Goal: Task Accomplishment & Management: Manage account settings

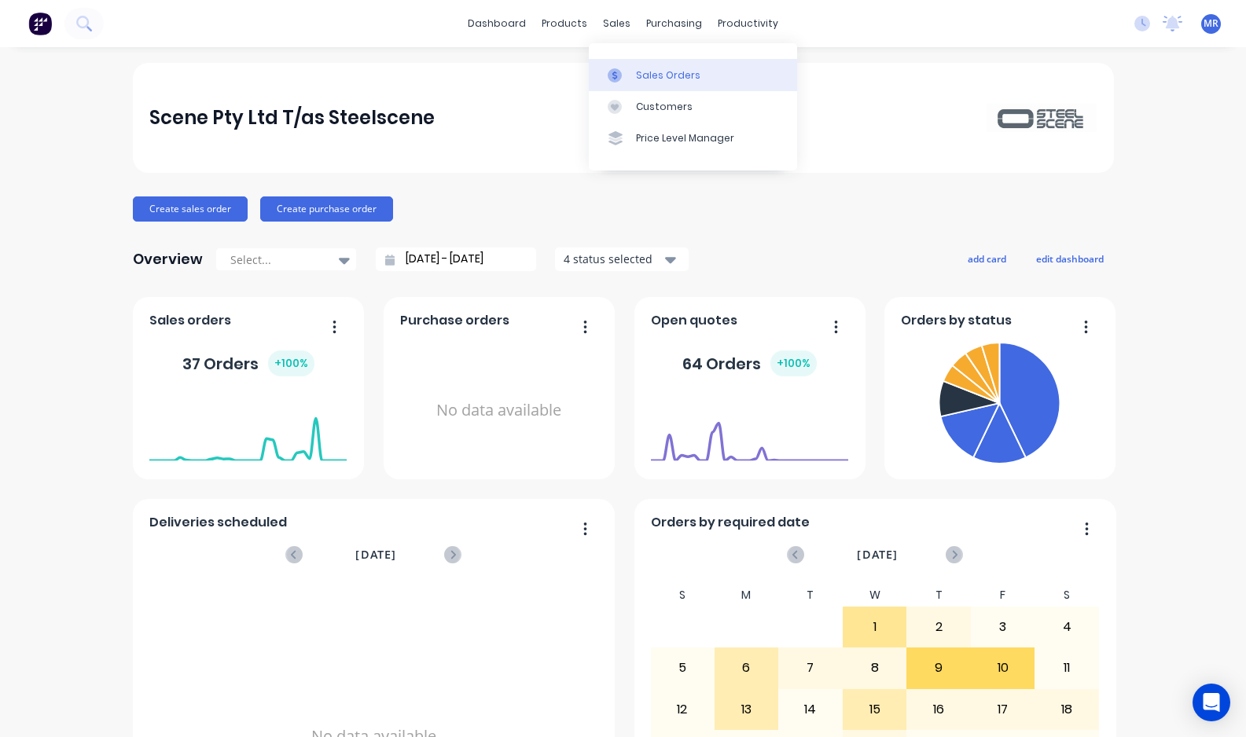
click at [648, 72] on div "Sales Orders" at bounding box center [668, 75] width 64 height 14
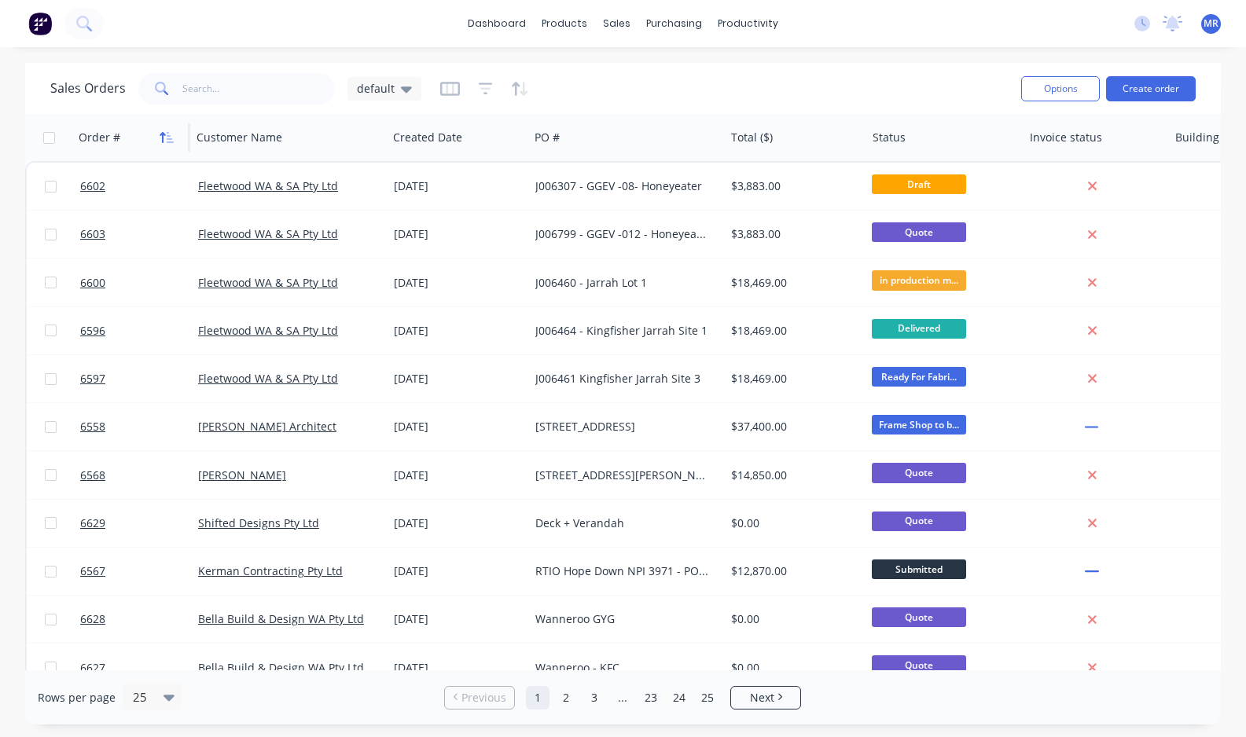
click at [167, 143] on button "button" at bounding box center [167, 138] width 24 height 24
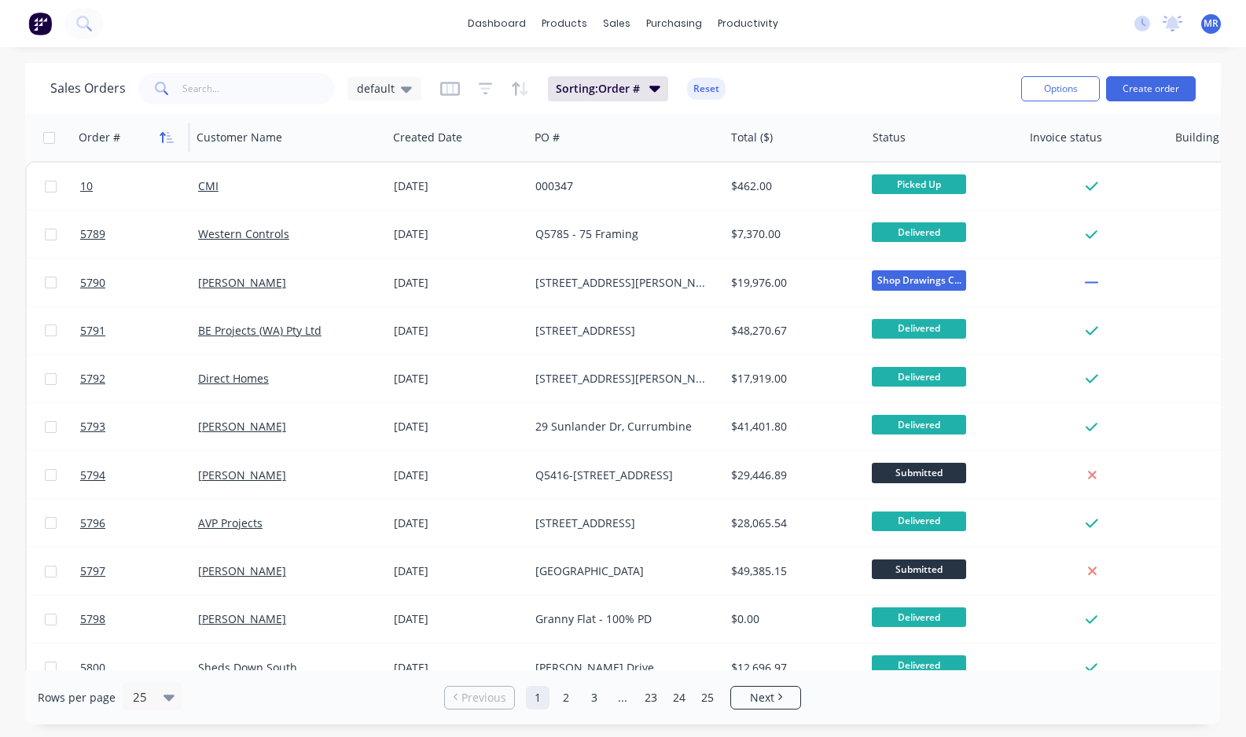
click at [165, 141] on icon "button" at bounding box center [167, 137] width 14 height 13
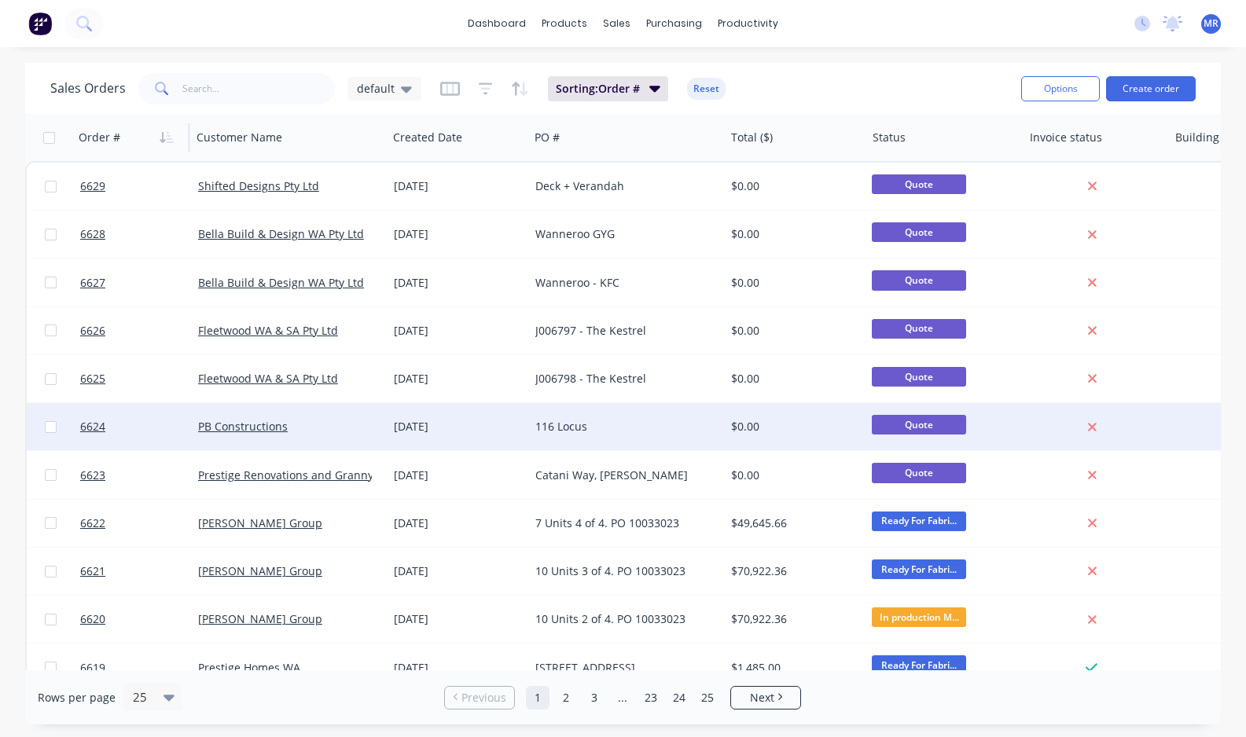
click at [547, 419] on div "116 Locus" at bounding box center [622, 427] width 174 height 16
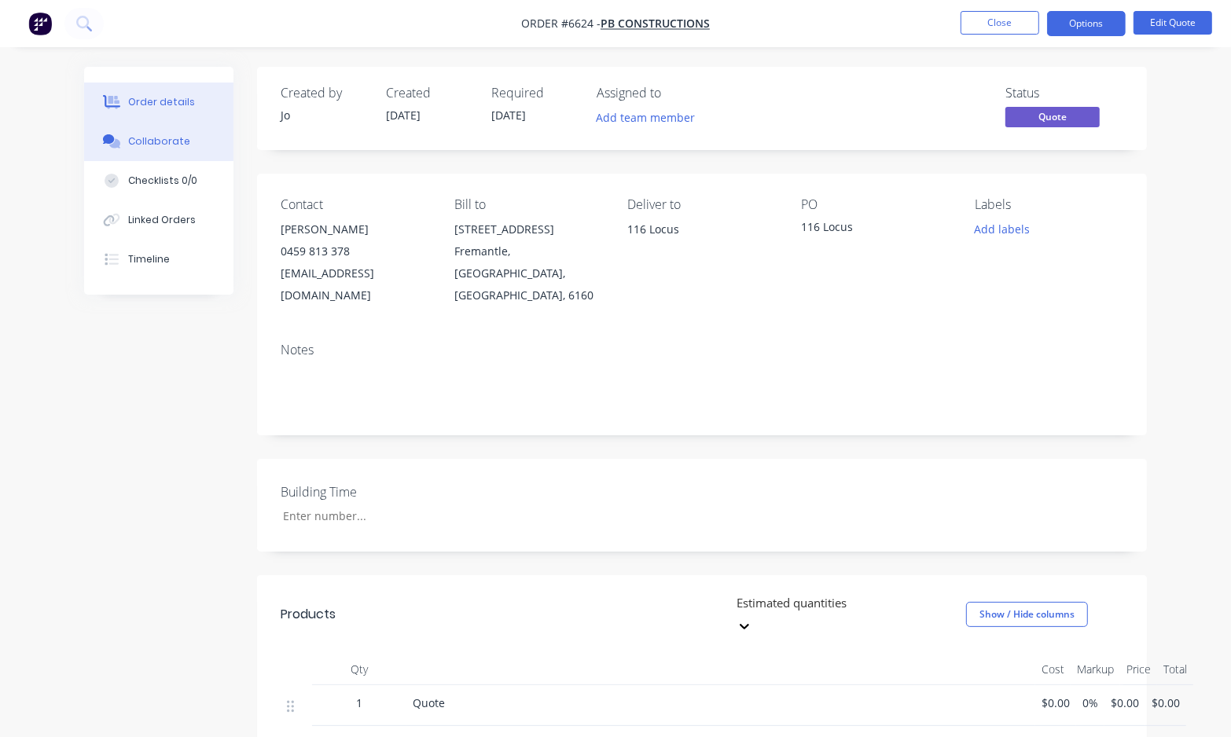
click at [154, 144] on div "Collaborate" at bounding box center [159, 141] width 62 height 14
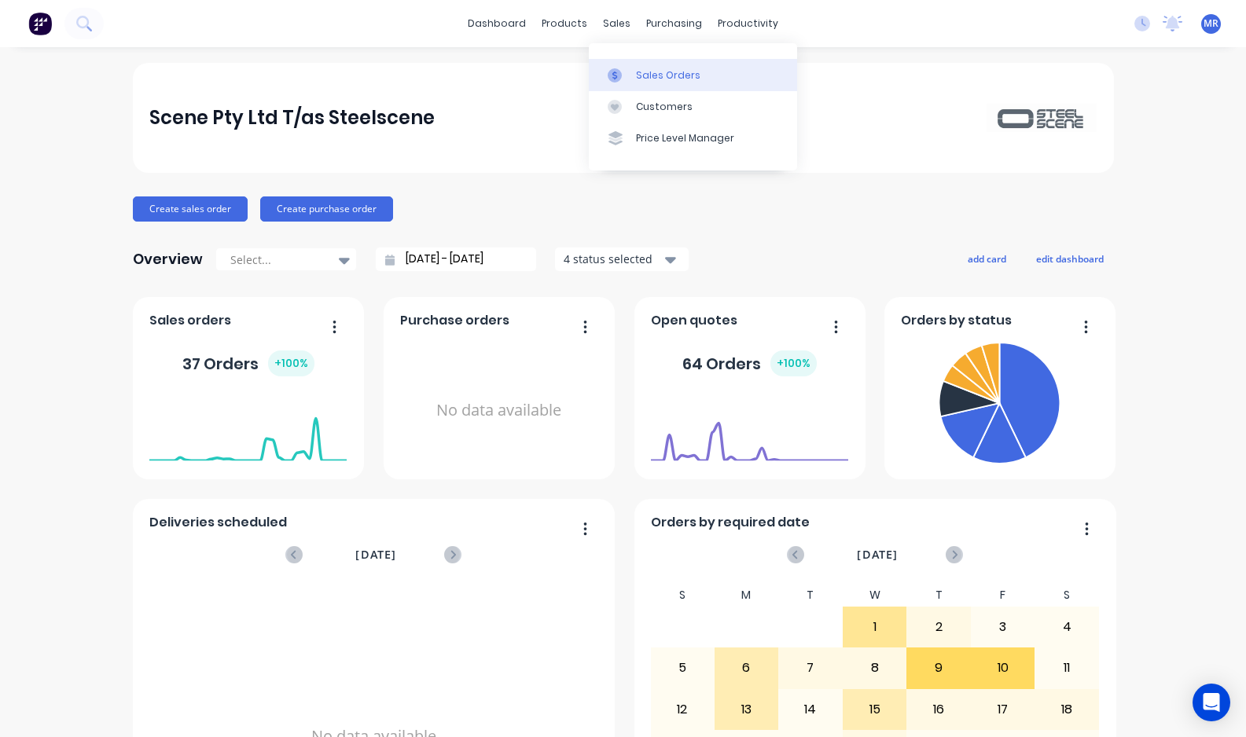
drag, startPoint x: 646, startPoint y: 72, endPoint x: 663, endPoint y: 77, distance: 17.4
click at [646, 72] on div "Sales Orders" at bounding box center [668, 75] width 64 height 14
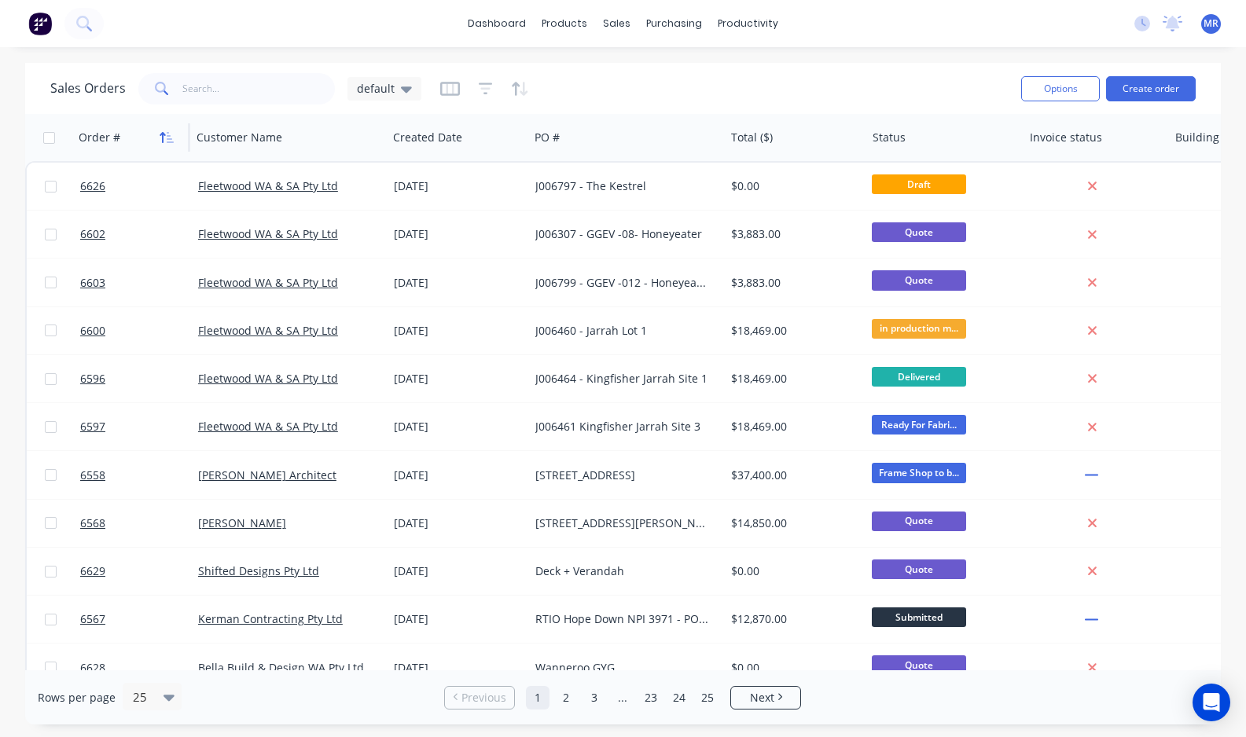
click at [170, 142] on icon "button" at bounding box center [170, 137] width 7 height 11
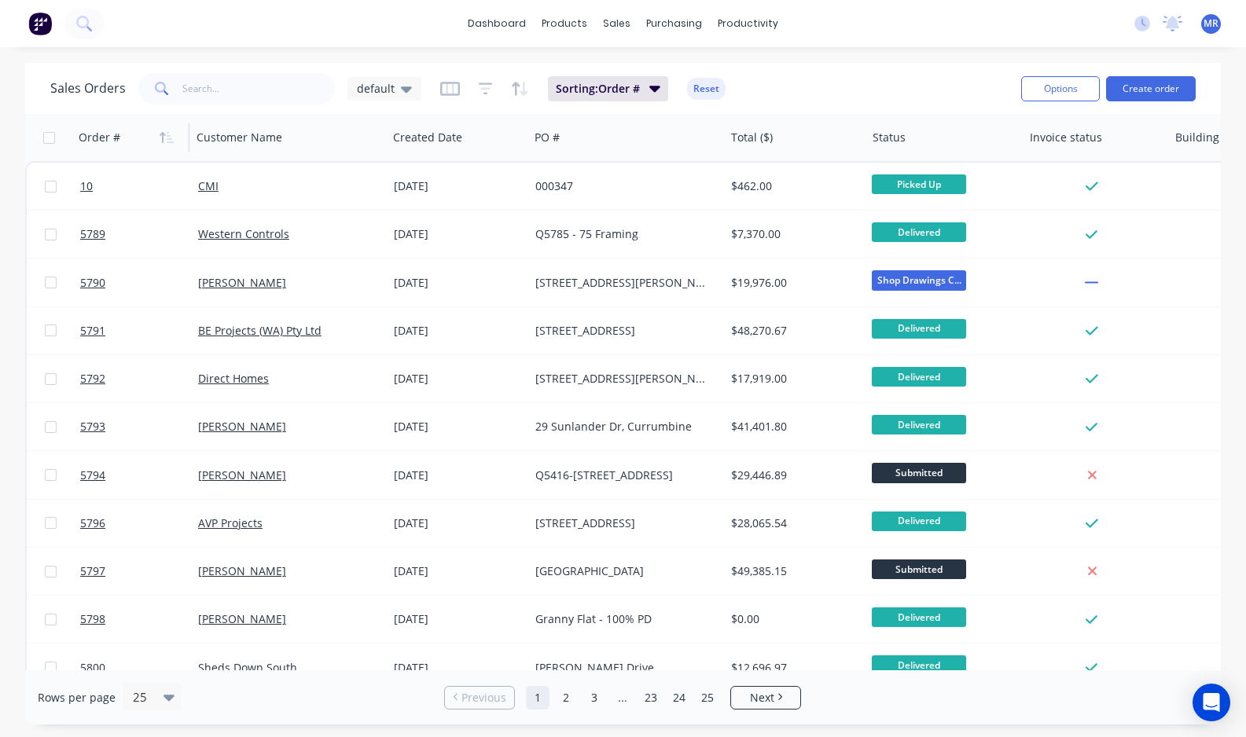
click at [170, 142] on icon "button" at bounding box center [170, 137] width 7 height 11
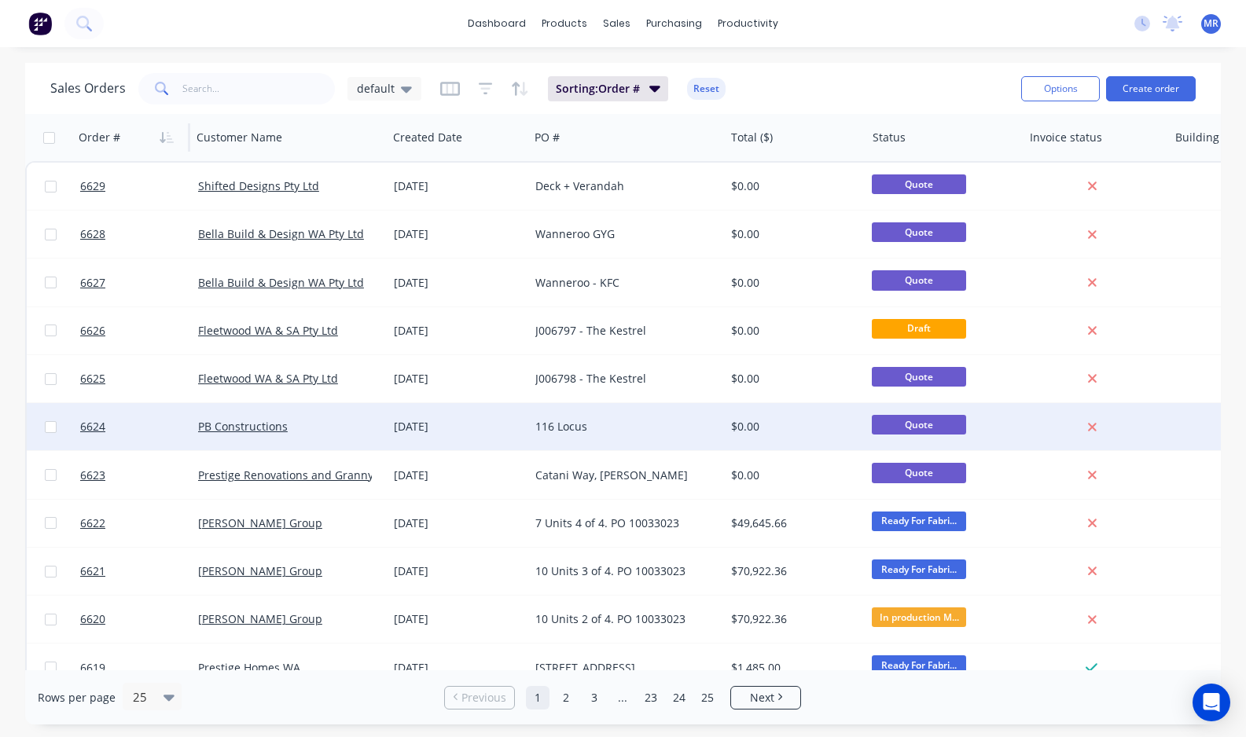
click at [559, 414] on div "116 Locus" at bounding box center [627, 426] width 196 height 47
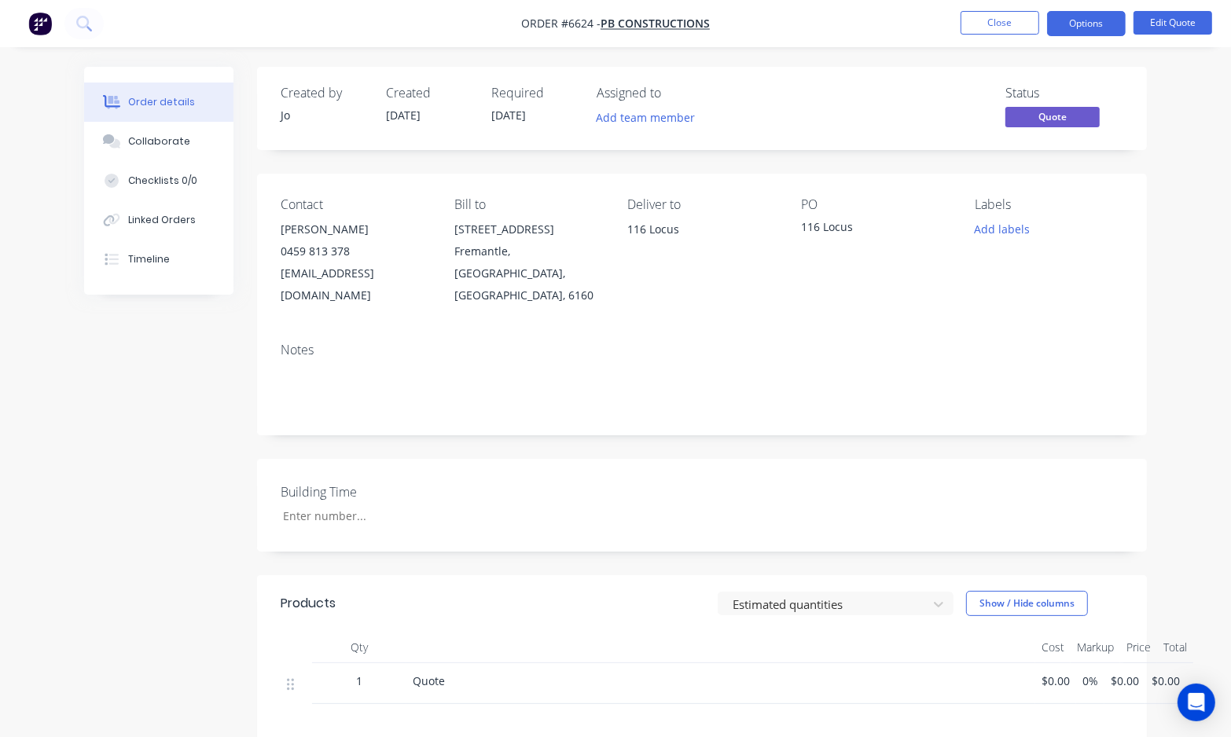
click at [1196, 8] on nav "Order #6624 - PB Constructions Close Options Edit Quote" at bounding box center [615, 23] width 1231 height 47
click at [1173, 25] on button "Edit Quote" at bounding box center [1172, 23] width 79 height 24
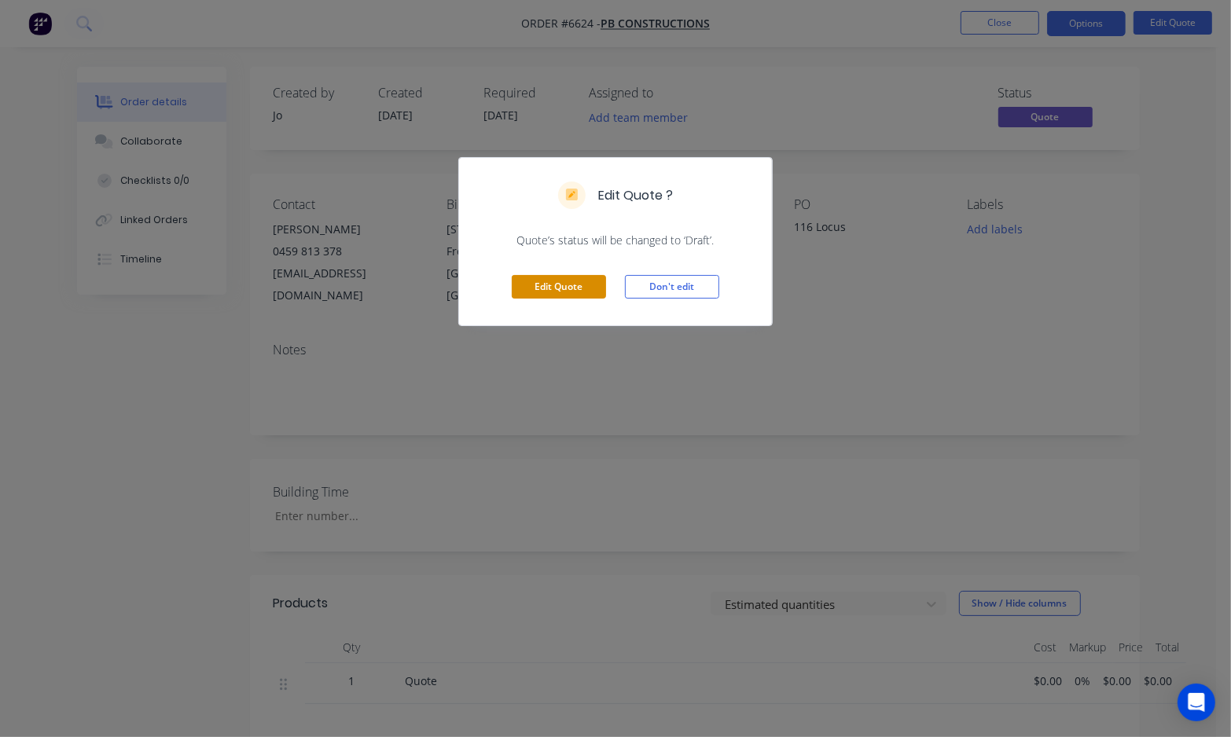
click at [588, 280] on button "Edit Quote" at bounding box center [559, 287] width 94 height 24
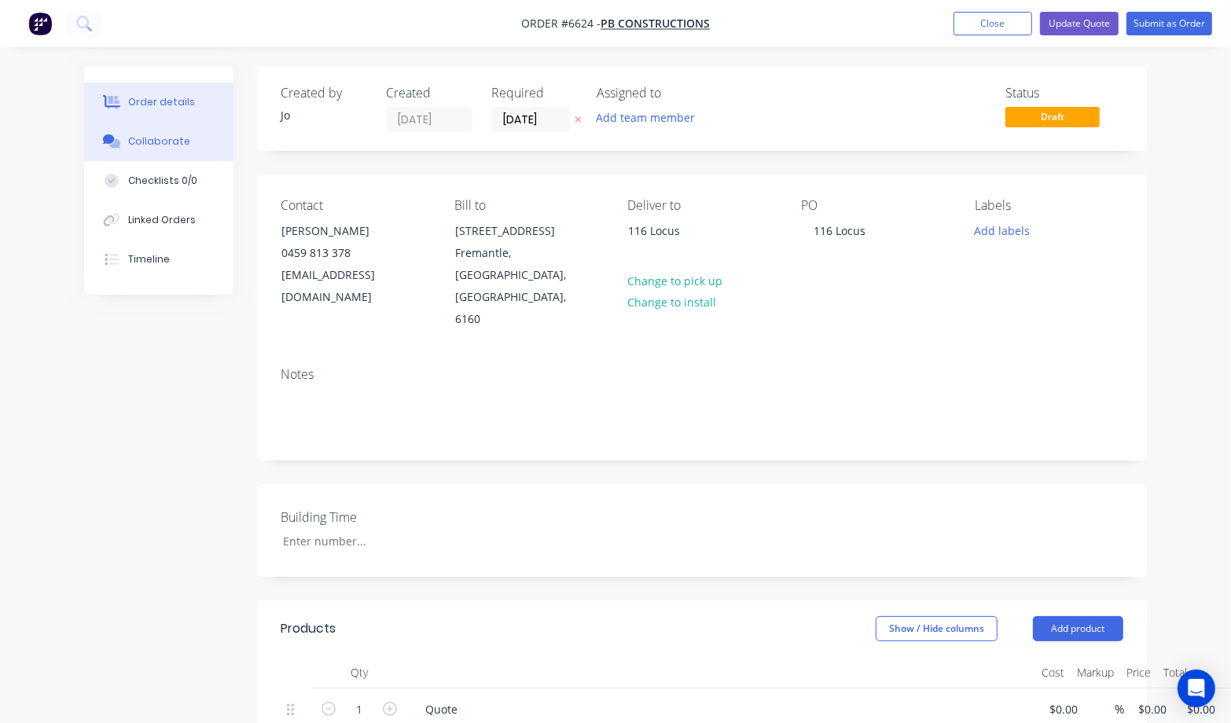
click at [169, 147] on div "Collaborate" at bounding box center [159, 141] width 62 height 14
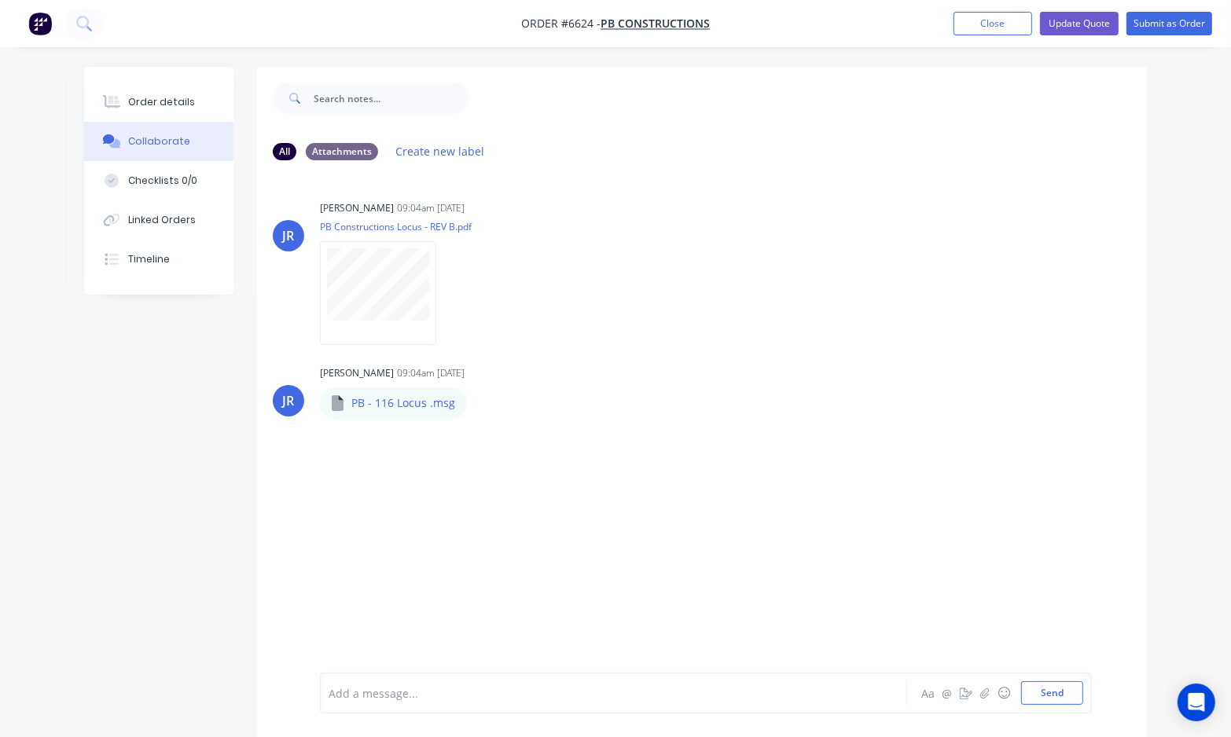
click at [377, 700] on div at bounding box center [611, 693] width 565 height 17
click at [1041, 696] on button "Send" at bounding box center [1052, 693] width 62 height 24
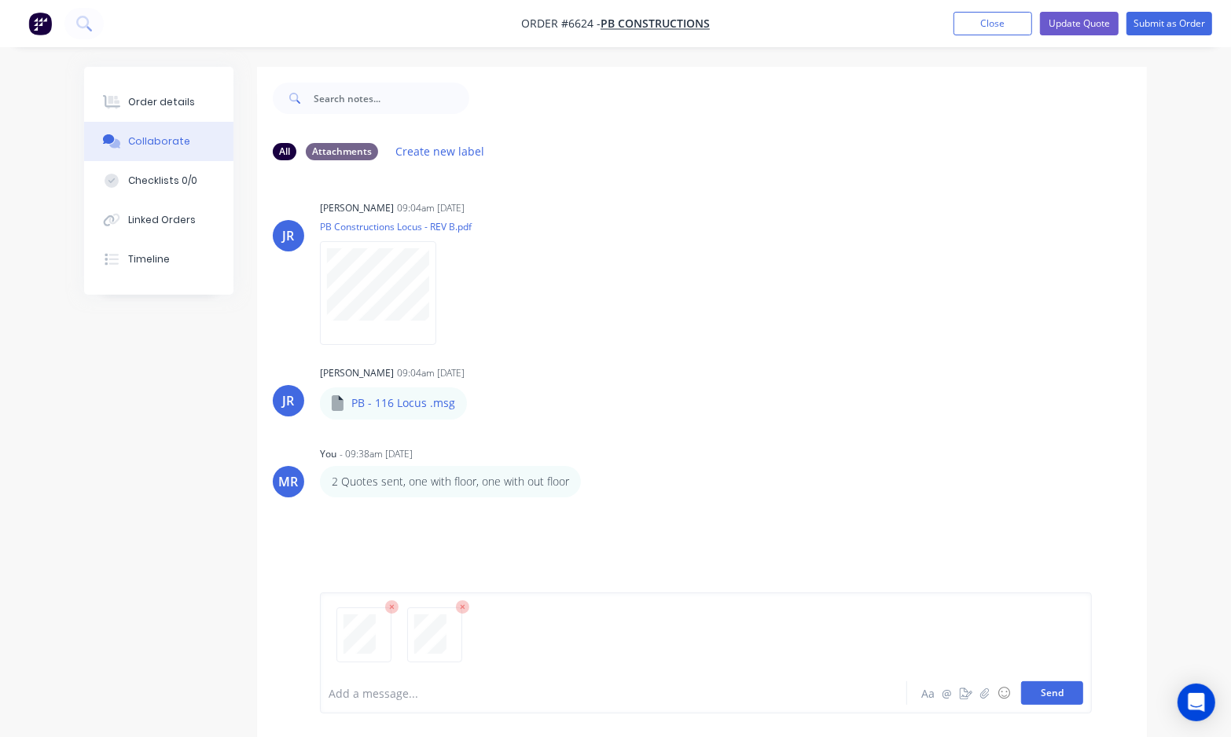
drag, startPoint x: 1058, startPoint y: 693, endPoint x: 1035, endPoint y: 689, distance: 23.3
click at [1058, 693] on button "Send" at bounding box center [1052, 693] width 62 height 24
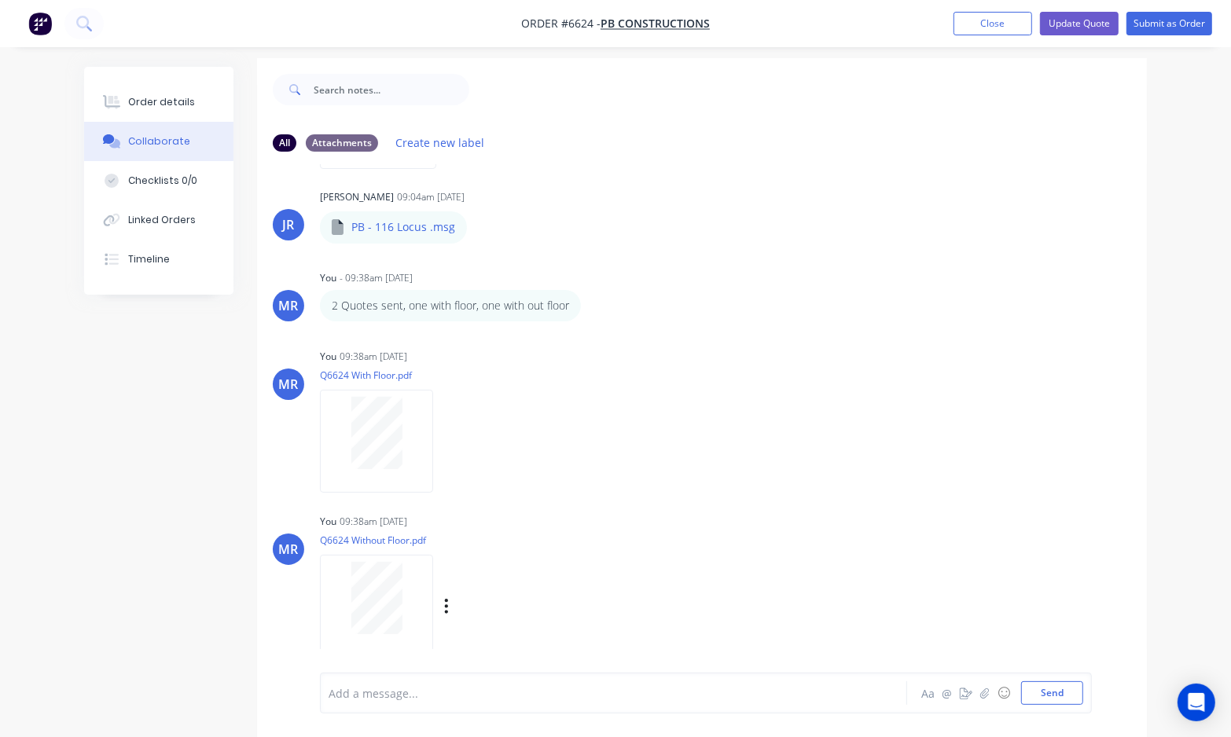
scroll to position [24, 0]
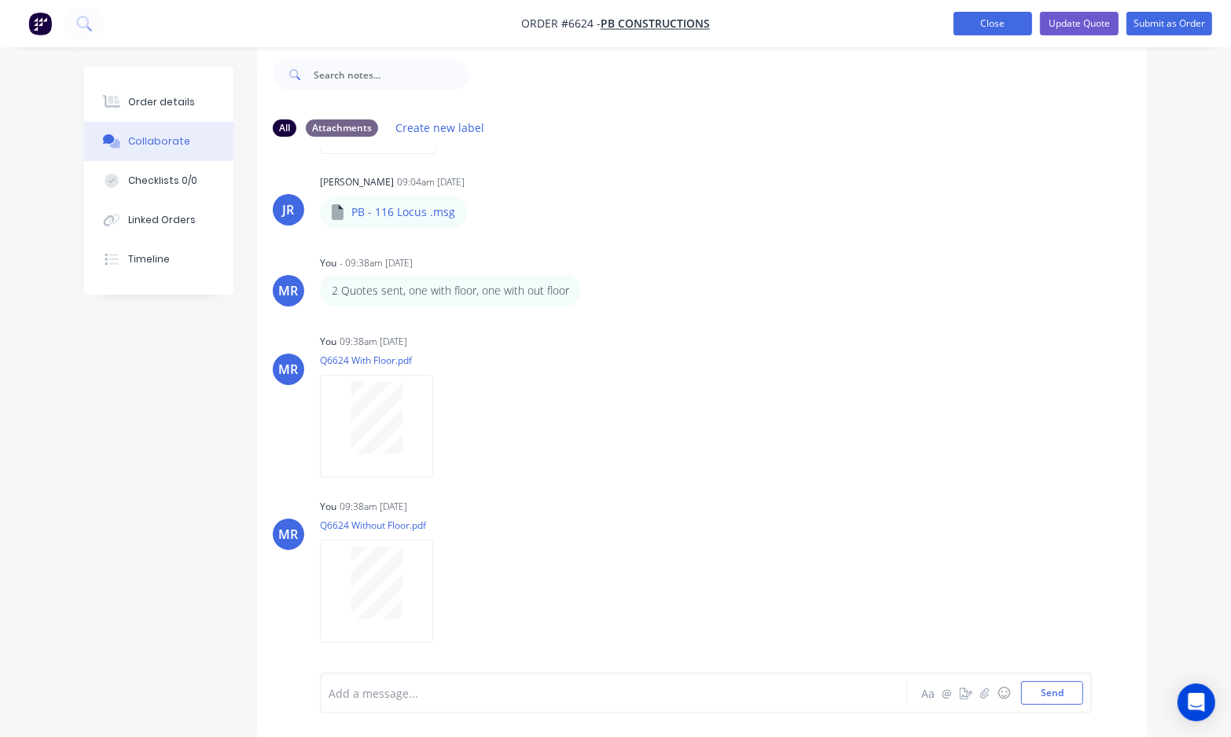
click at [1011, 28] on button "Close" at bounding box center [992, 24] width 79 height 24
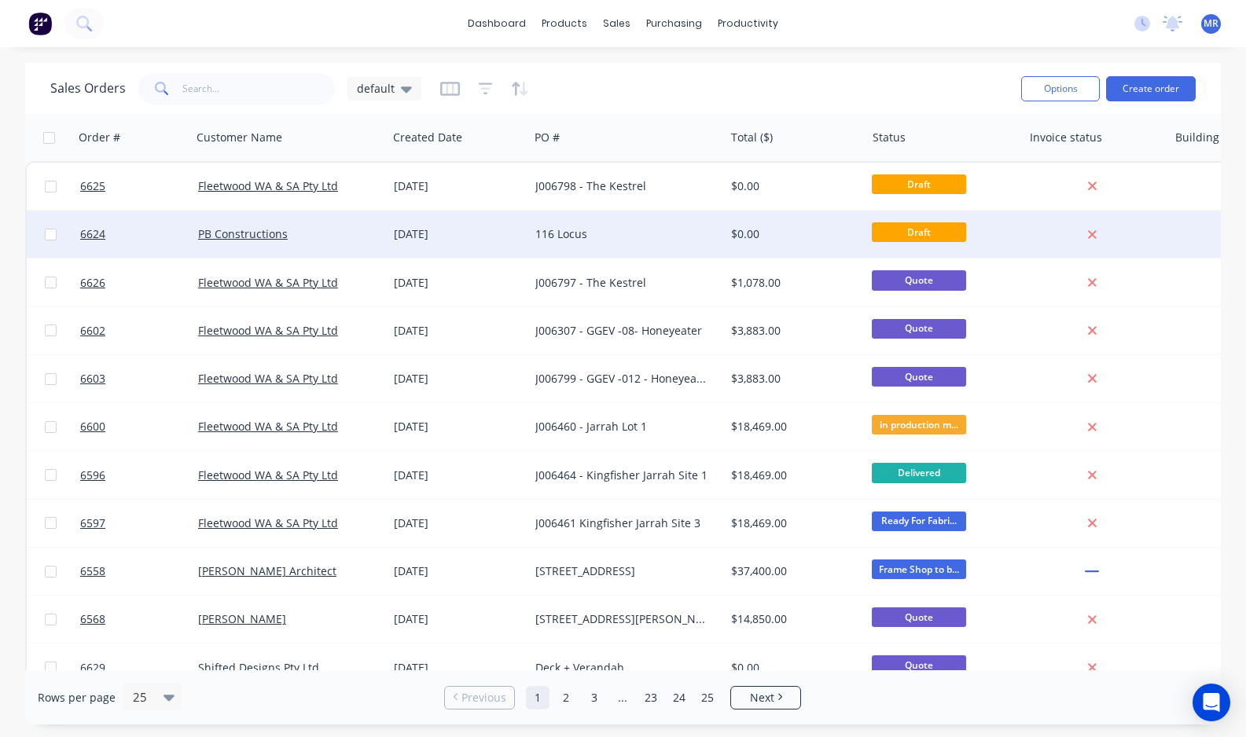
click at [592, 240] on div "116 Locus" at bounding box center [622, 234] width 174 height 16
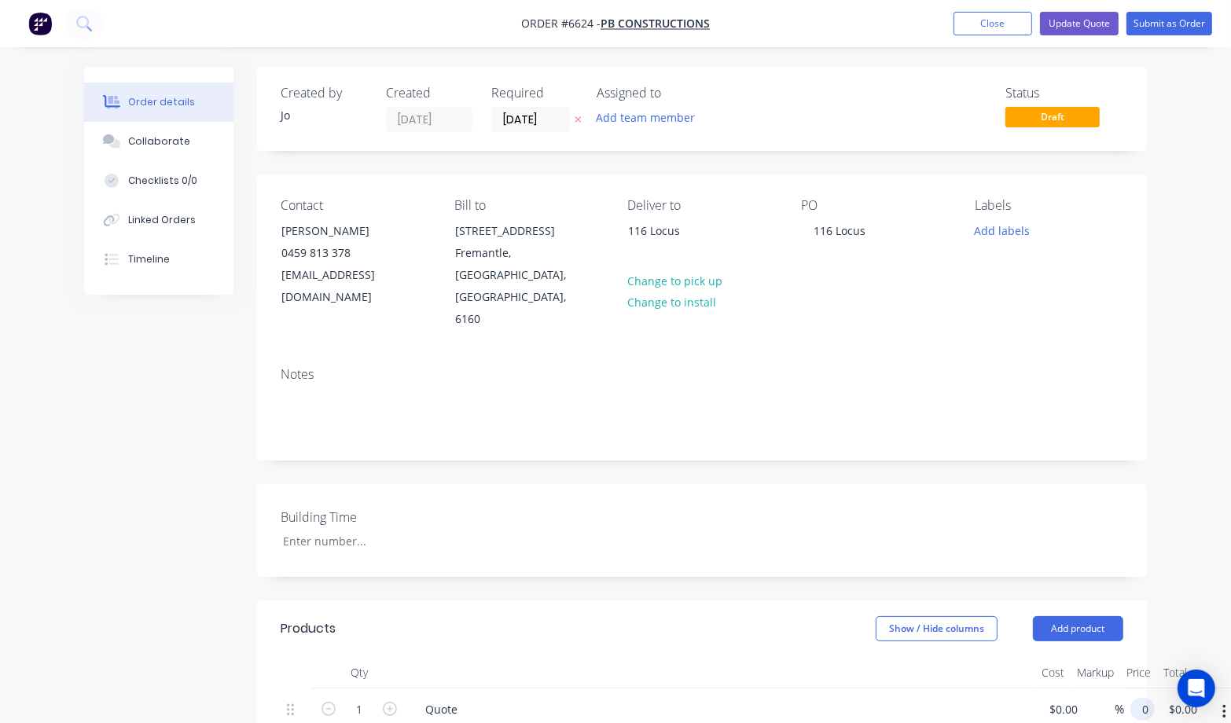
click at [1123, 689] on div "1 Quote $0.00 $0.00 % 0 0 $0.00 $0.00" at bounding box center [702, 725] width 843 height 72
type input "$11,500.00"
click at [181, 409] on div "Created by Jo Created 10/10/25 Required 10/10/25 Assigned to Add team member St…" at bounding box center [615, 639] width 1063 height 1145
click at [1079, 22] on button "Update Quote" at bounding box center [1079, 24] width 79 height 24
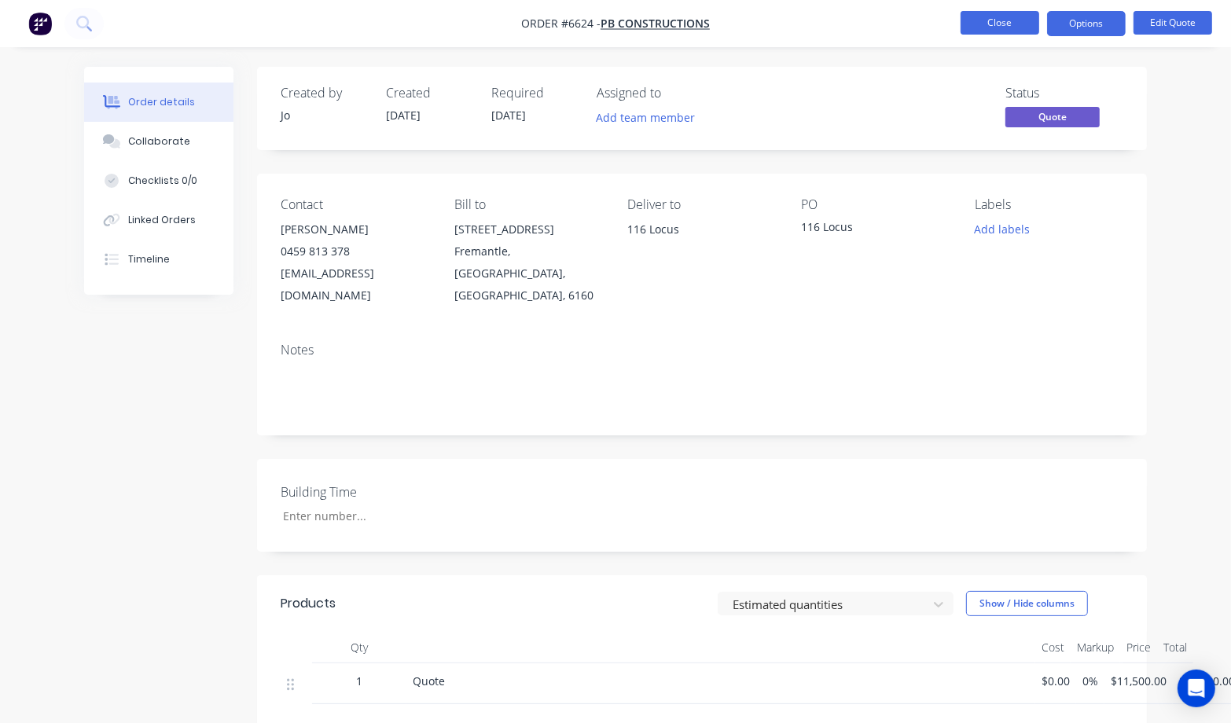
click at [1012, 28] on button "Close" at bounding box center [999, 23] width 79 height 24
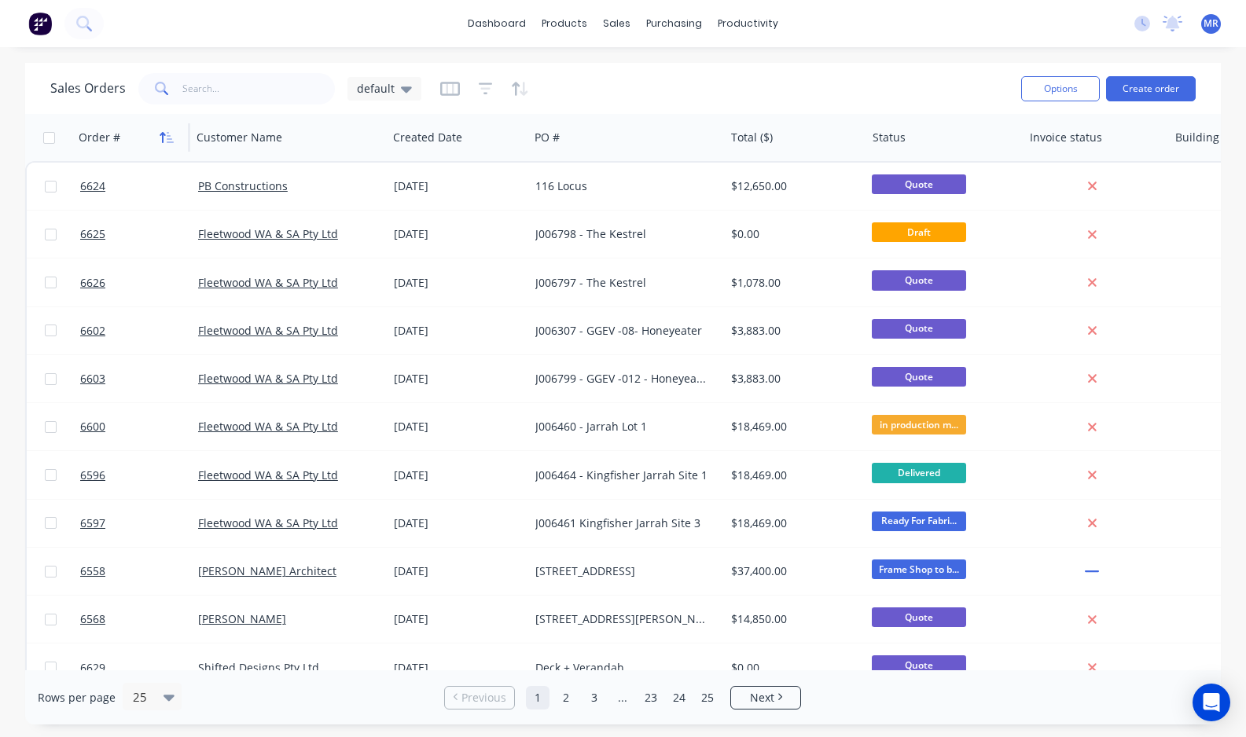
click at [169, 138] on icon "button" at bounding box center [170, 137] width 7 height 11
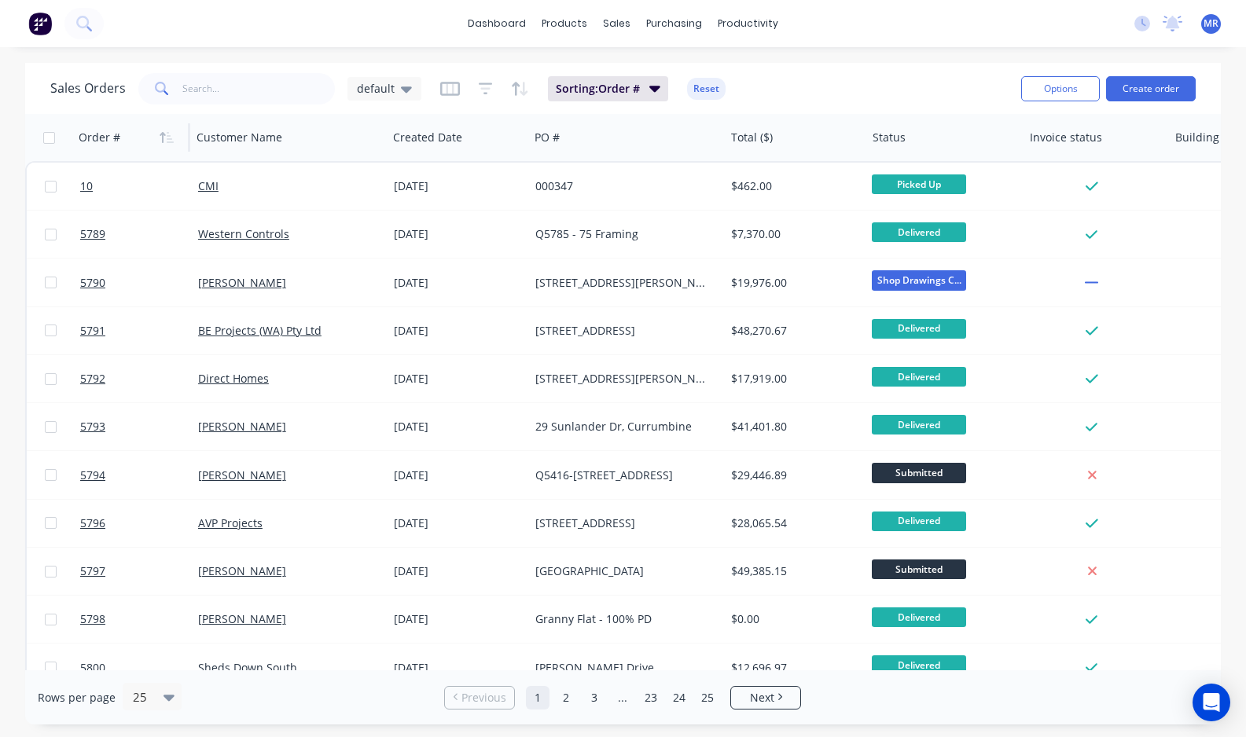
click at [169, 138] on icon "button" at bounding box center [170, 137] width 7 height 11
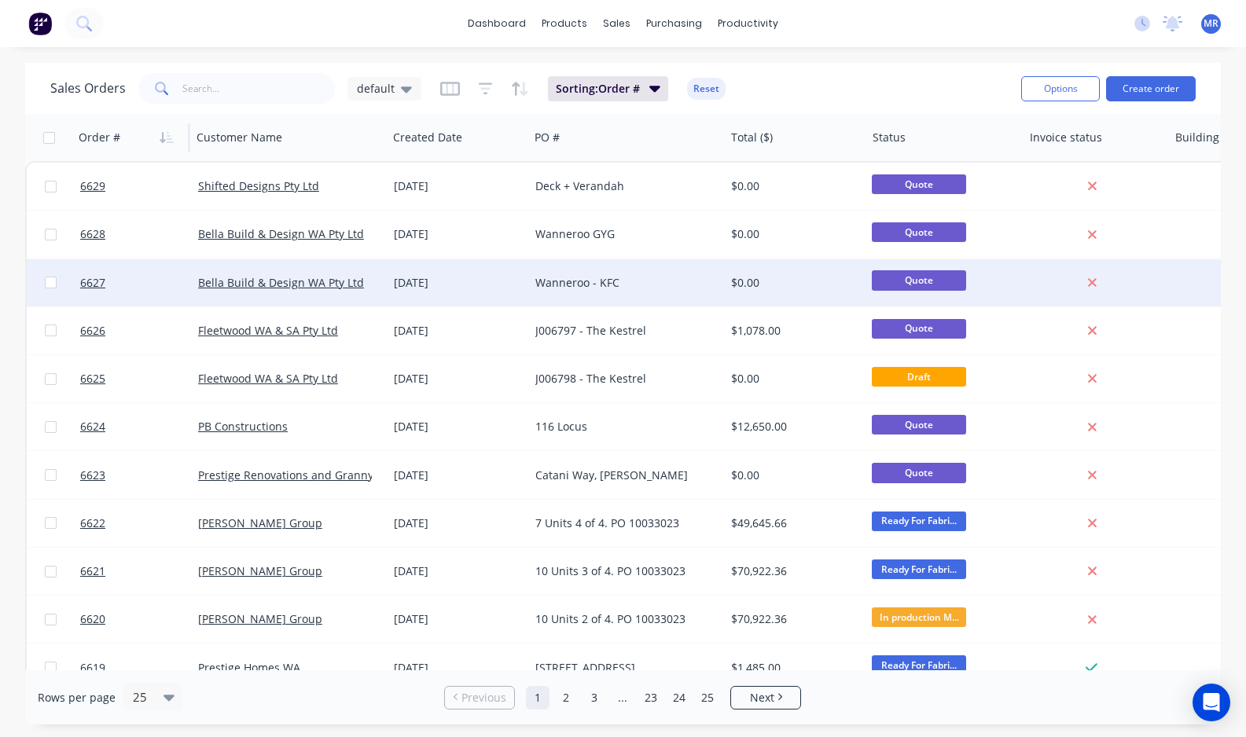
click at [593, 285] on div "Wanneroo - KFC" at bounding box center [622, 283] width 174 height 16
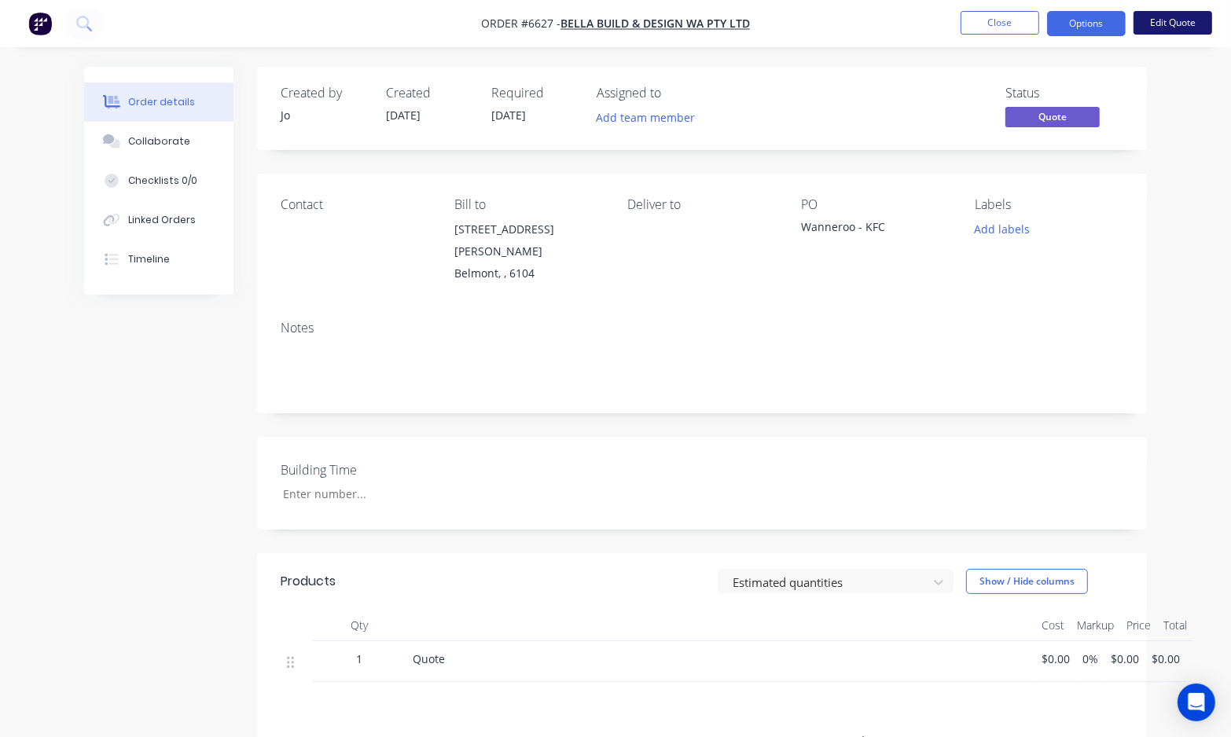
click at [1177, 24] on button "Edit Quote" at bounding box center [1172, 23] width 79 height 24
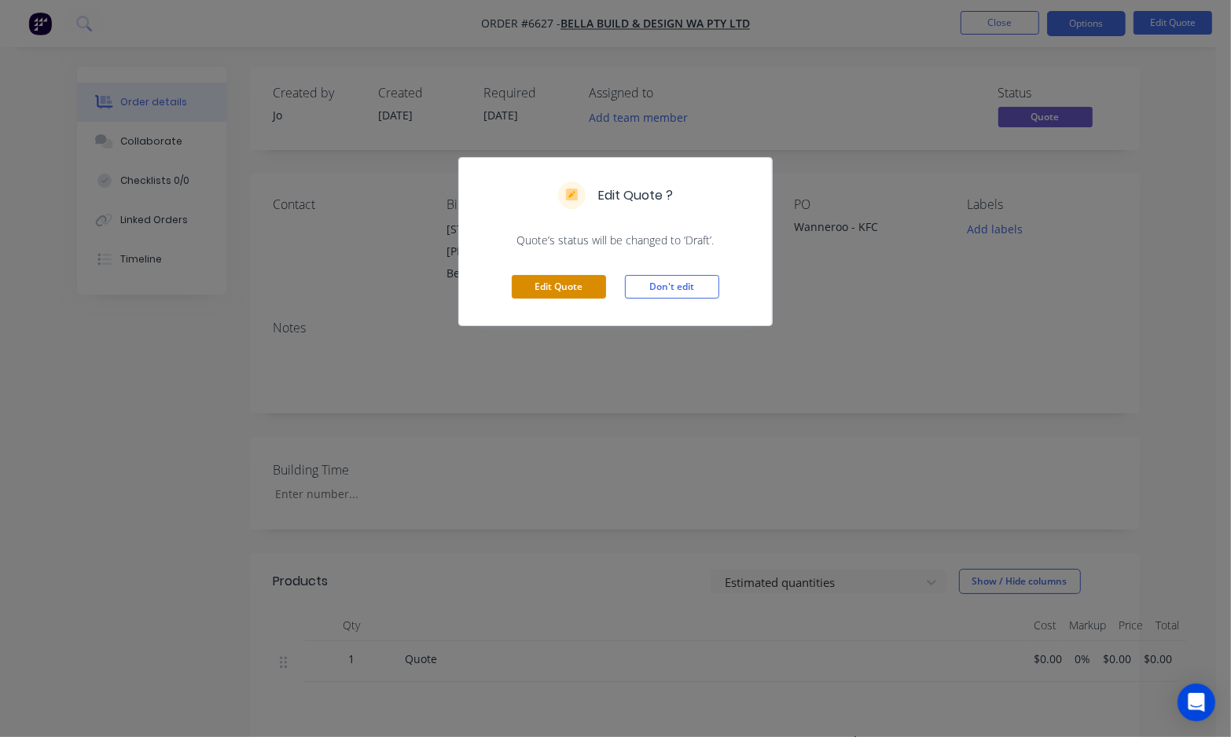
click at [567, 281] on button "Edit Quote" at bounding box center [559, 287] width 94 height 24
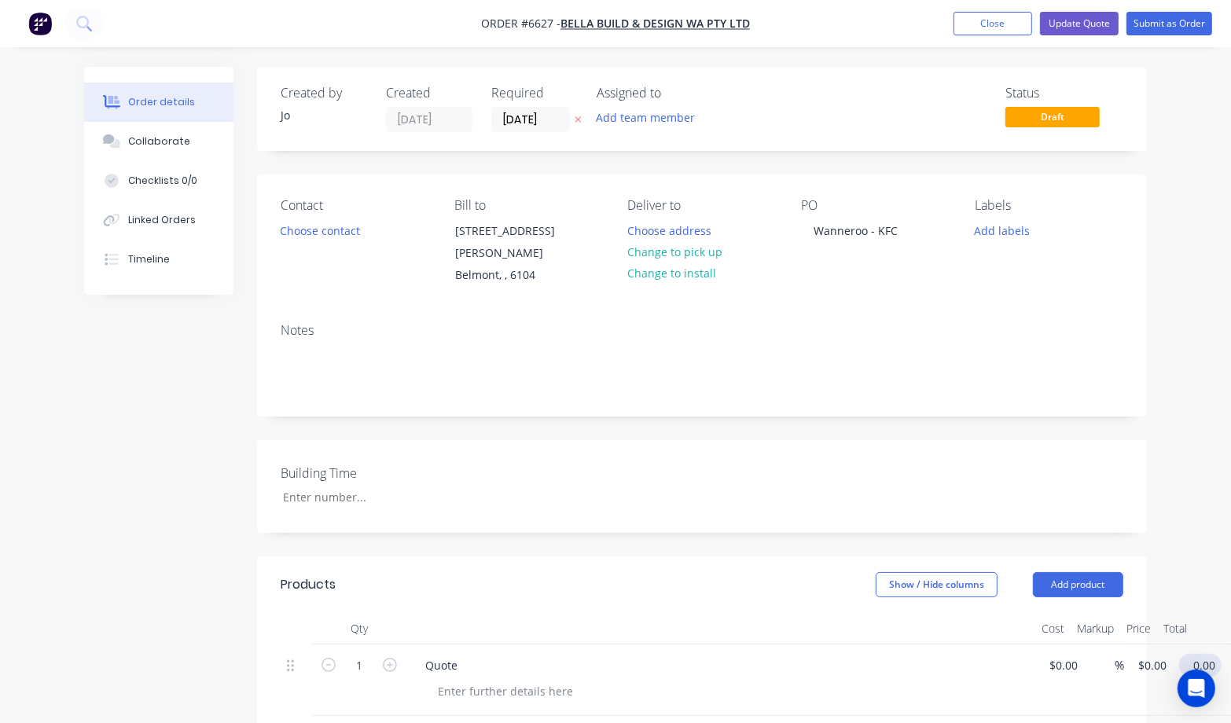
click at [1203, 654] on input "0.00" at bounding box center [1203, 665] width 36 height 23
type input "0.01"
type input "$0.01"
click at [372, 403] on div "Created by Jo Created 13/10/25 Required 13/10/25 Assigned to Add team member St…" at bounding box center [702, 606] width 890 height 1078
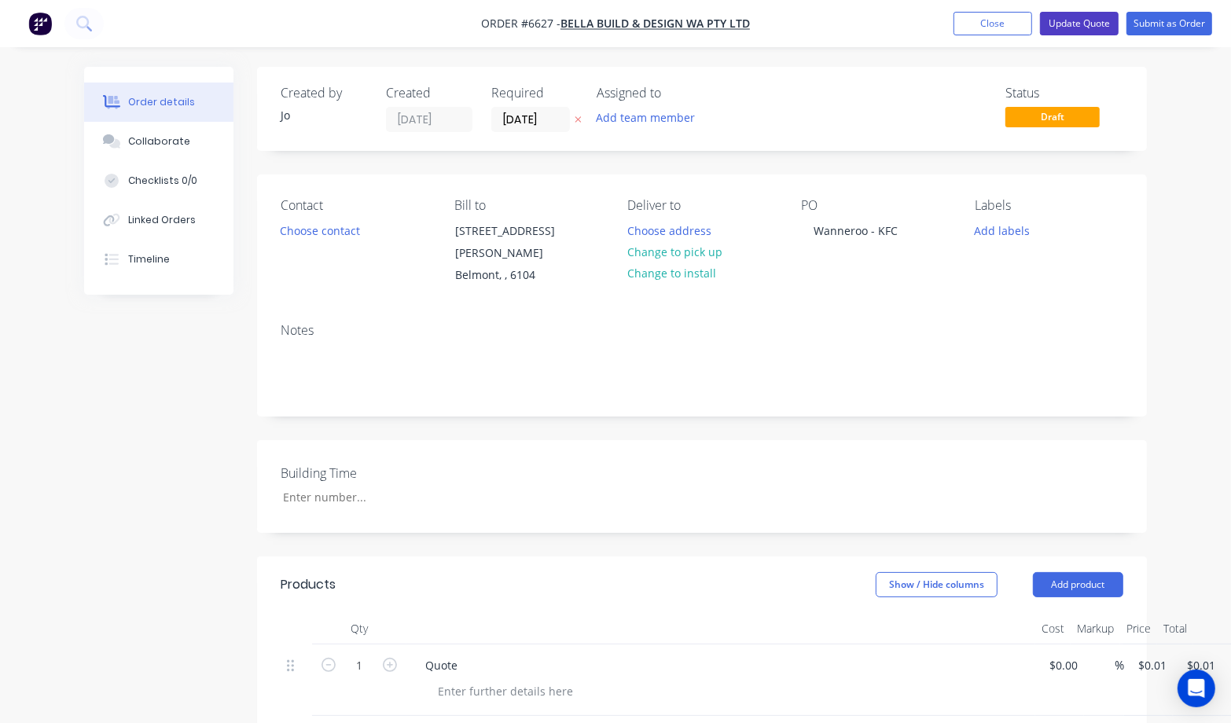
click at [1074, 18] on button "Update Quote" at bounding box center [1079, 24] width 79 height 24
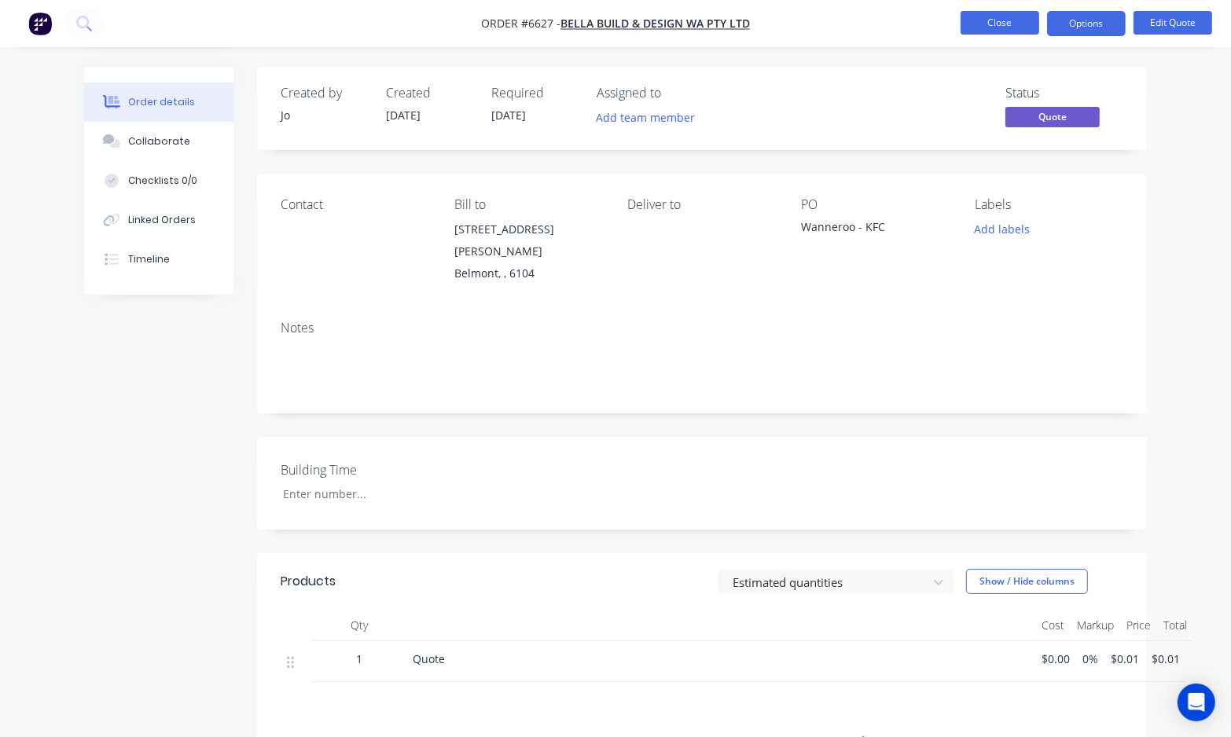
click at [1004, 20] on button "Close" at bounding box center [999, 23] width 79 height 24
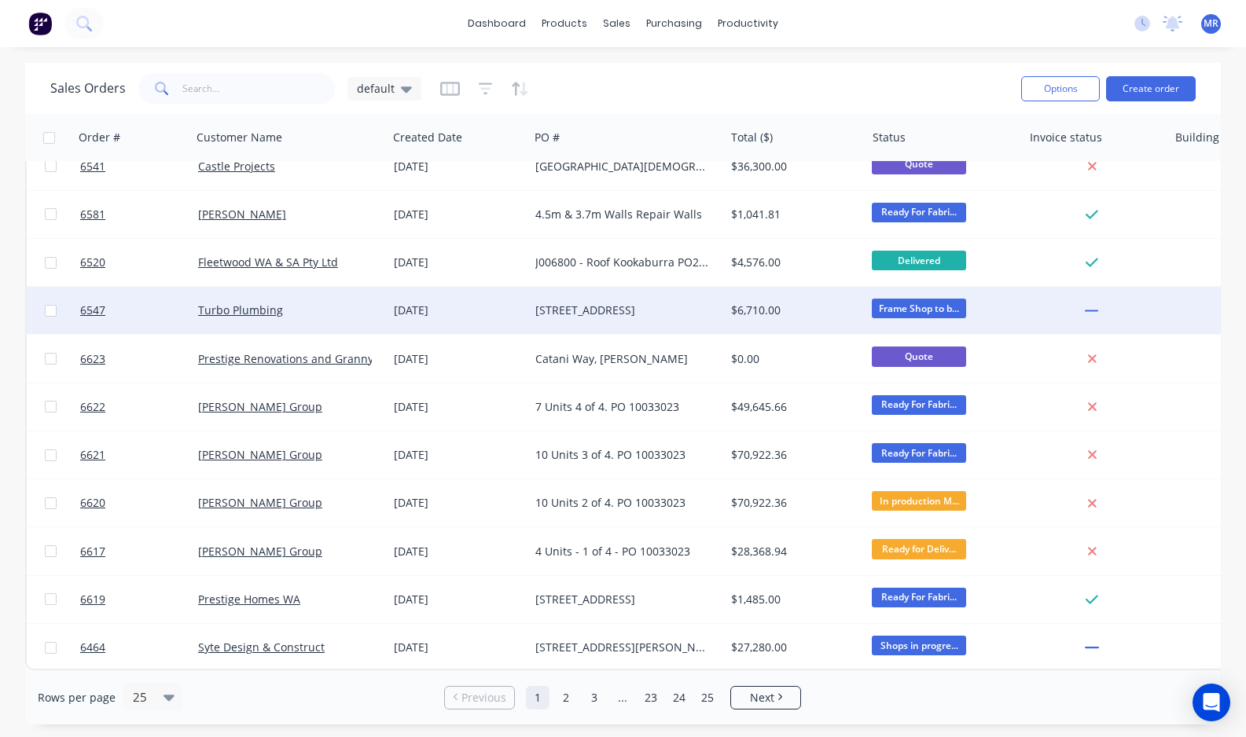
scroll to position [701, 0]
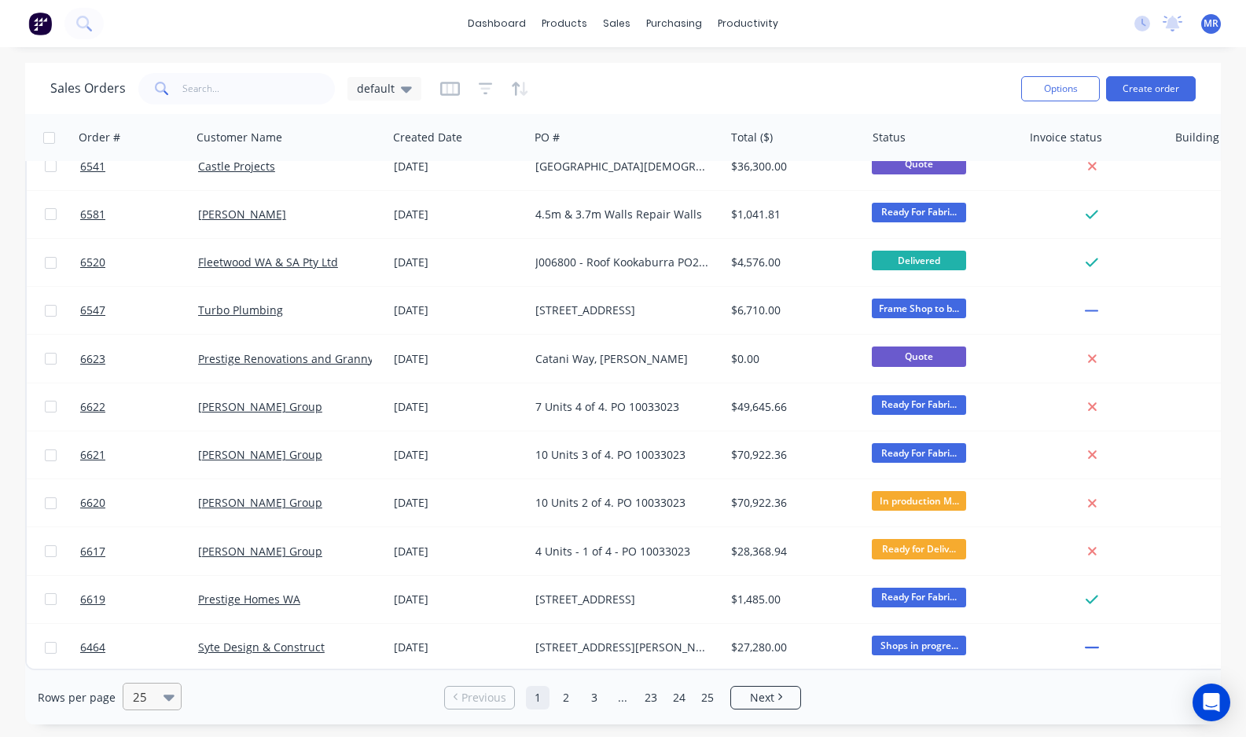
click at [163, 700] on icon at bounding box center [168, 697] width 11 height 17
click at [159, 658] on div "100" at bounding box center [149, 659] width 59 height 29
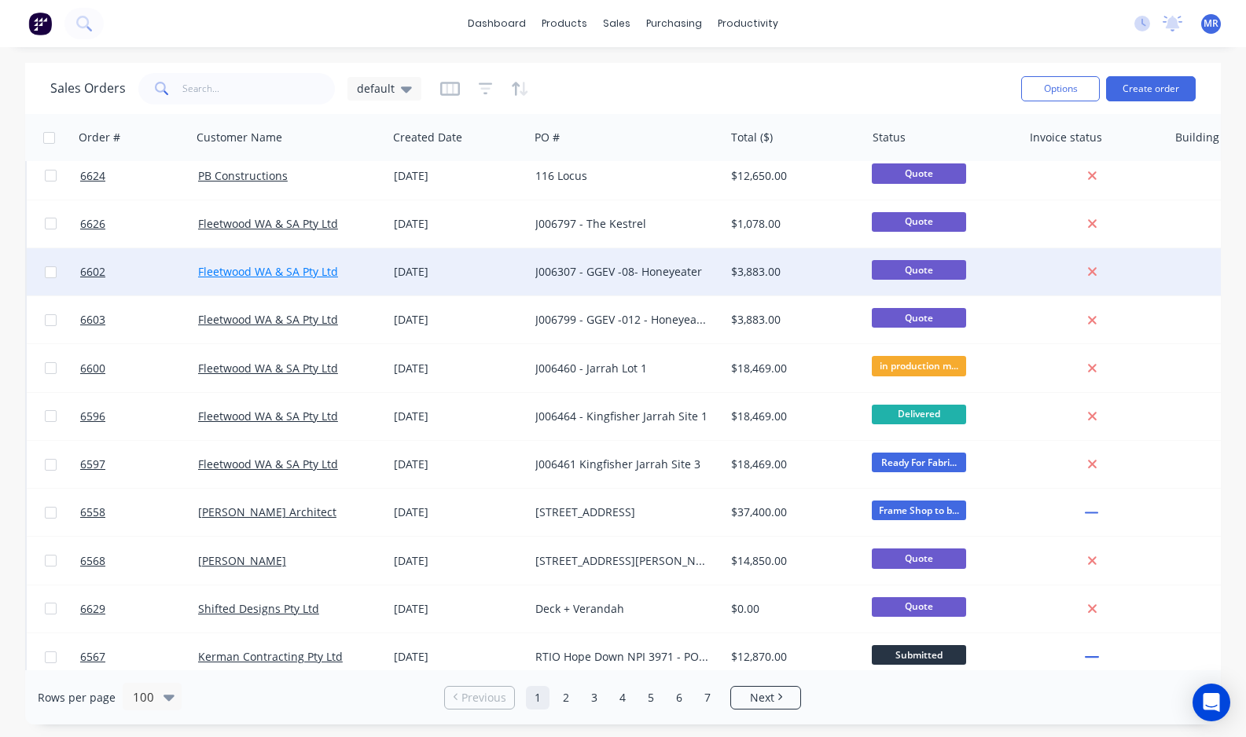
scroll to position [0, 0]
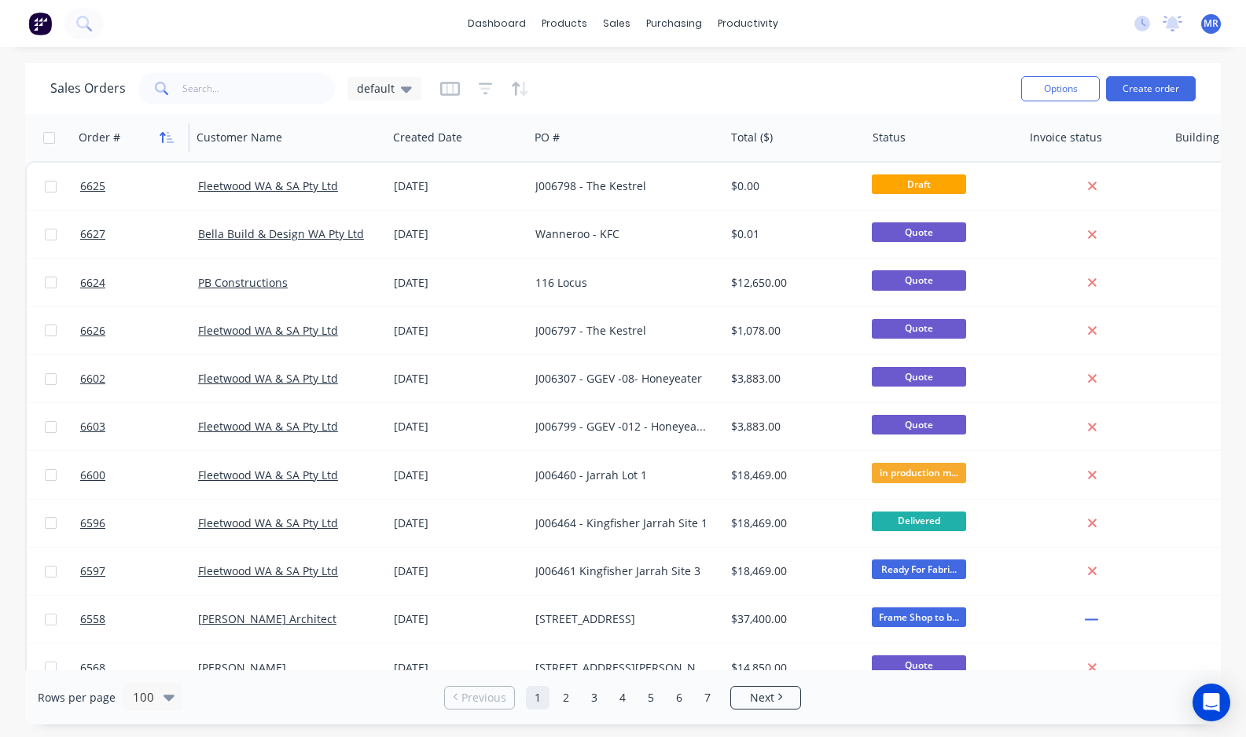
click at [160, 131] on icon "button" at bounding box center [167, 137] width 14 height 13
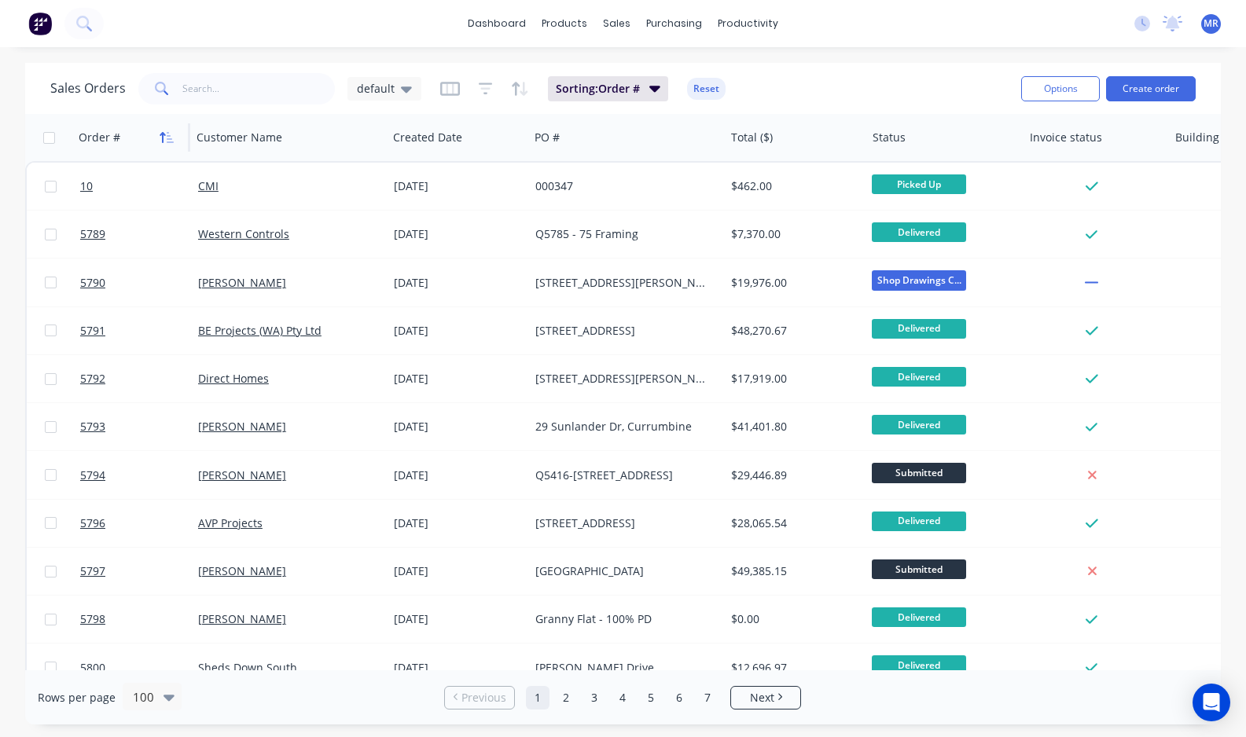
click at [167, 135] on icon "button" at bounding box center [170, 137] width 7 height 11
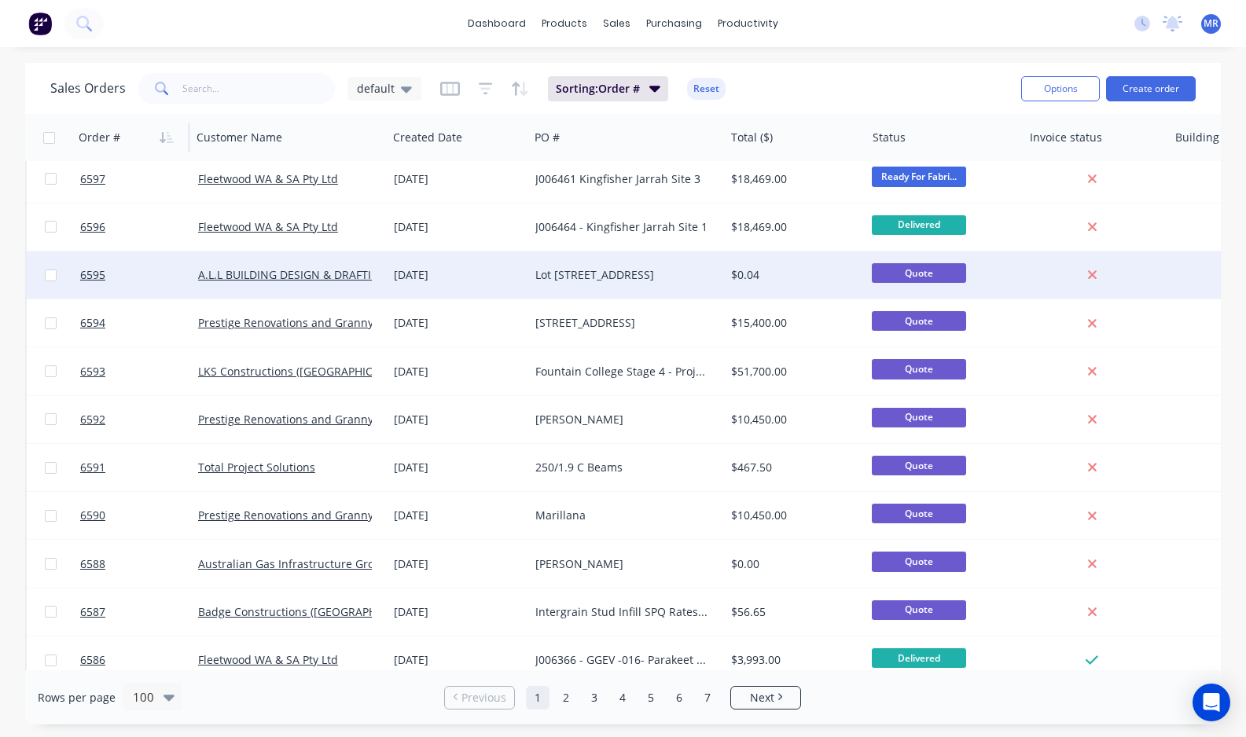
scroll to position [1277, 0]
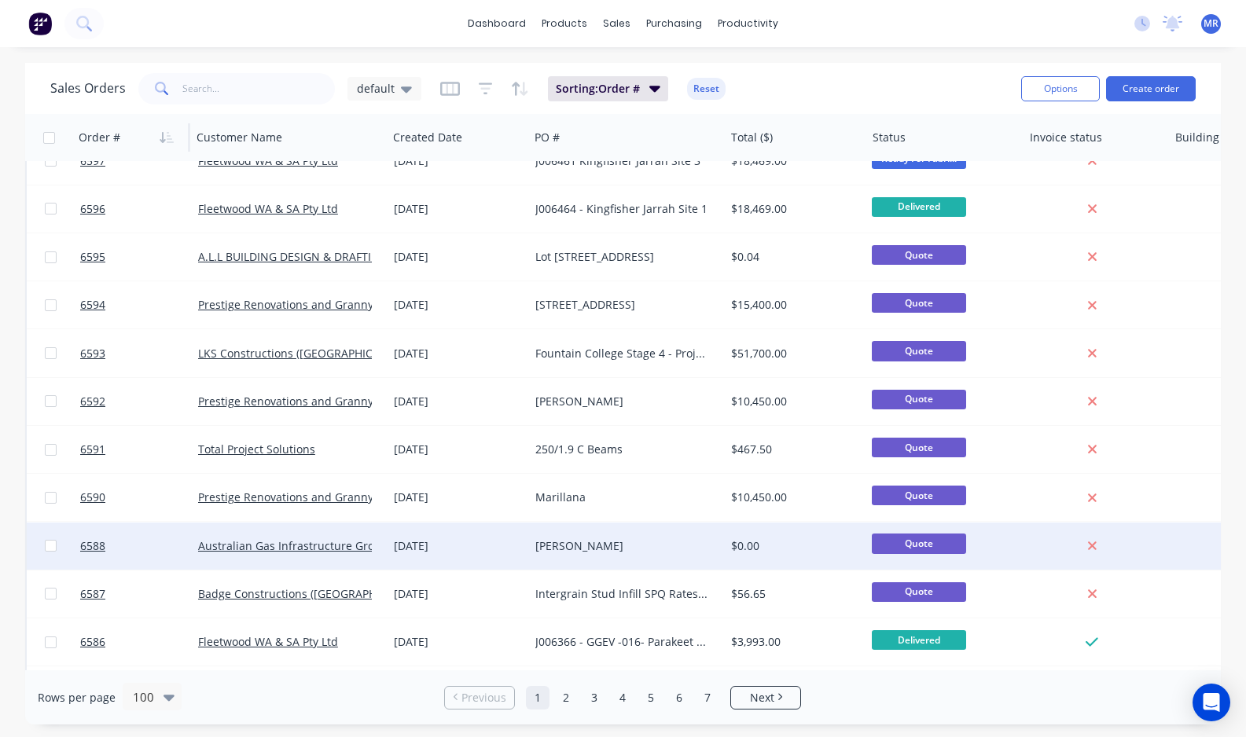
click at [751, 543] on div "$0.00" at bounding box center [792, 546] width 122 height 16
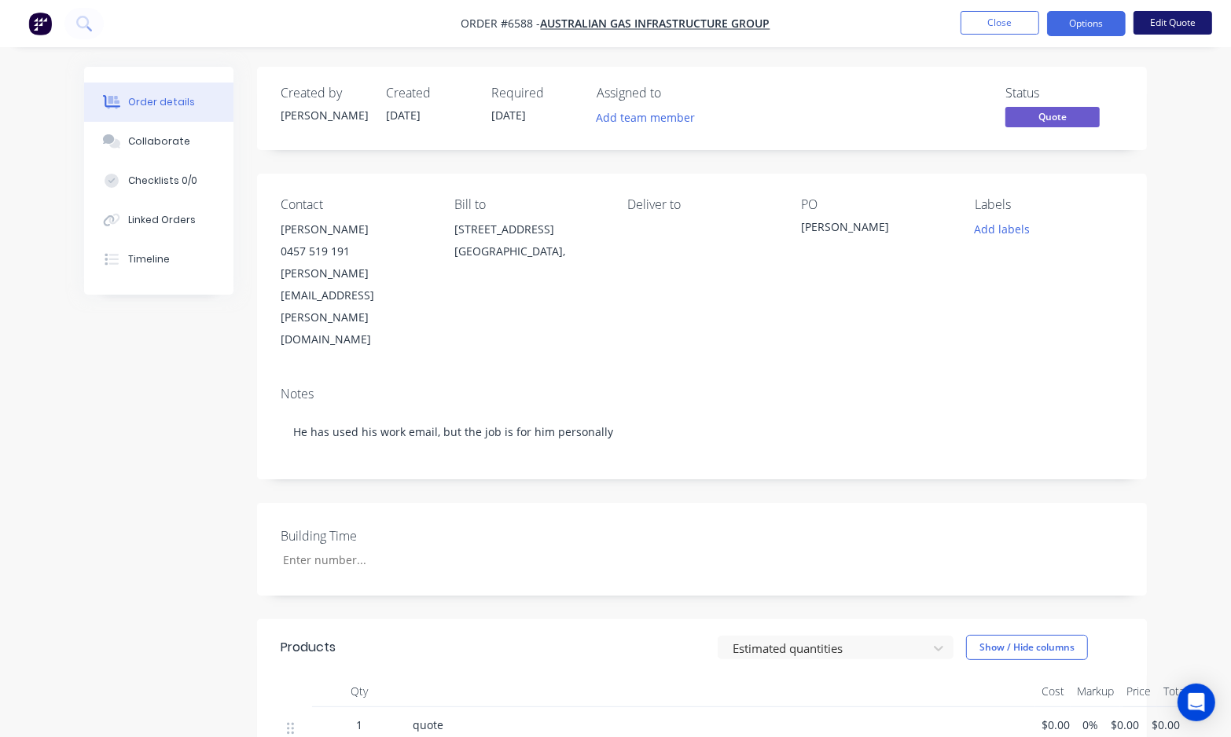
click at [1188, 24] on button "Edit Quote" at bounding box center [1172, 23] width 79 height 24
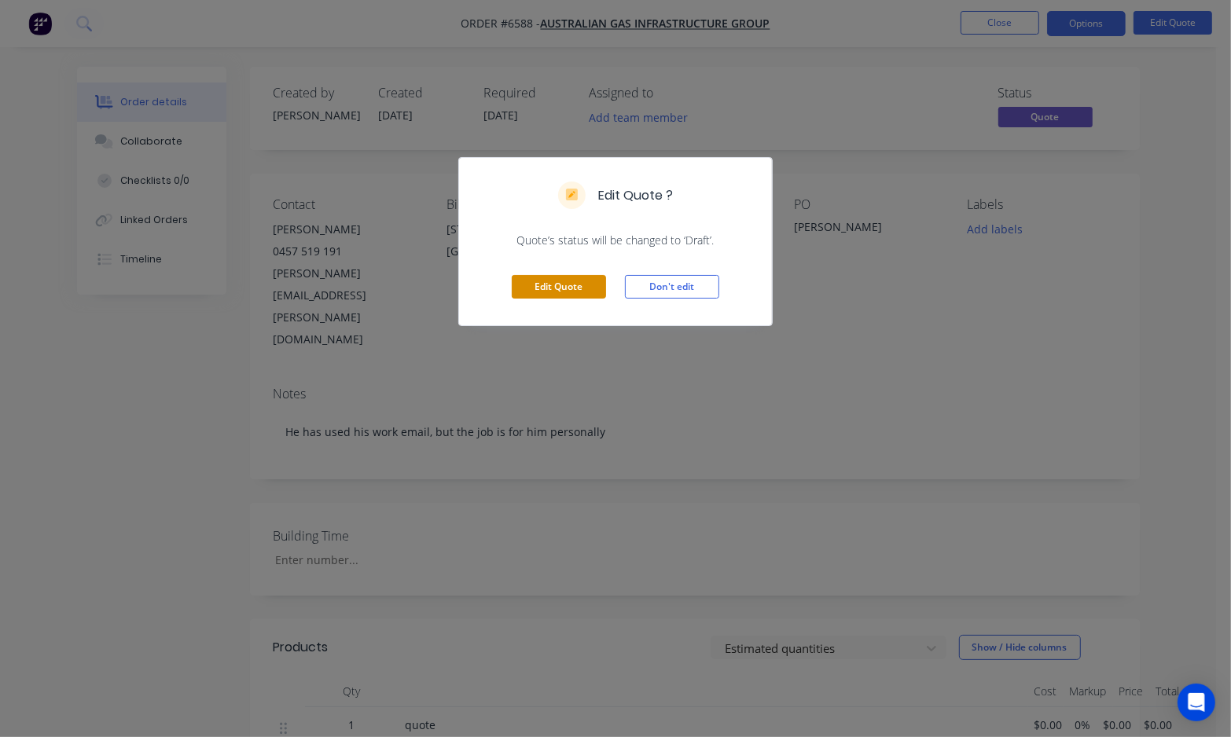
click at [560, 288] on button "Edit Quote" at bounding box center [559, 287] width 94 height 24
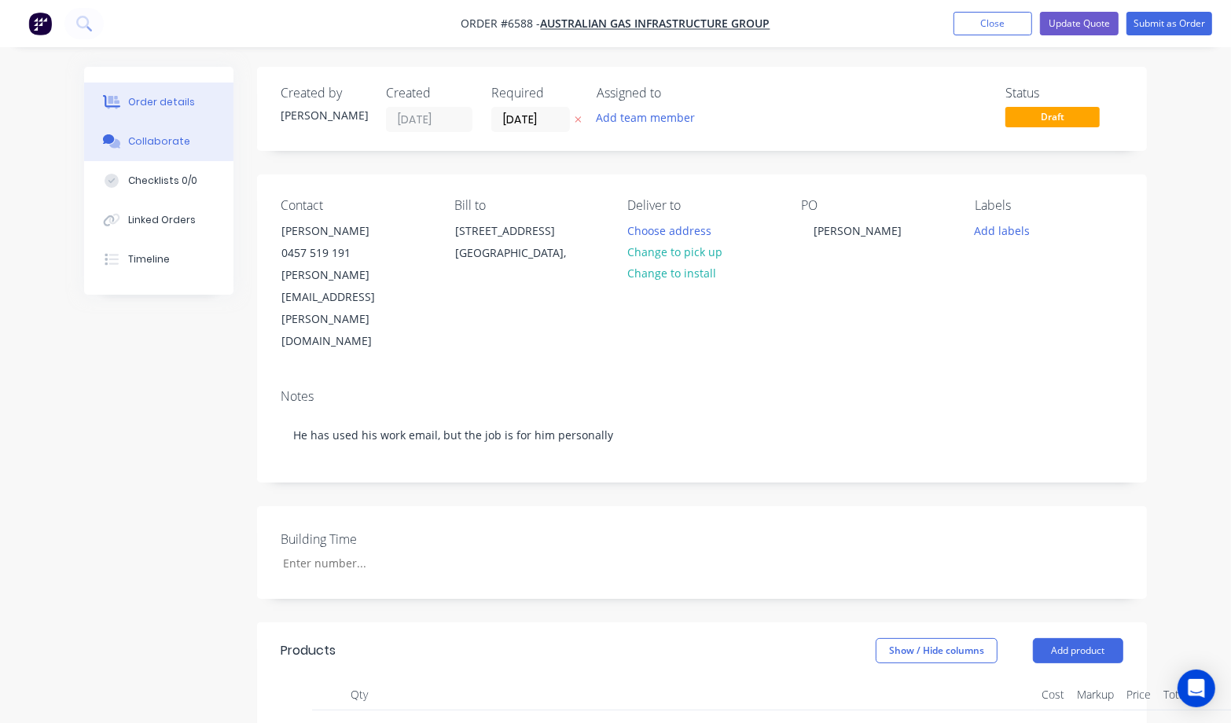
drag, startPoint x: 160, startPoint y: 141, endPoint x: 248, endPoint y: 112, distance: 93.0
click at [159, 141] on div "Collaborate" at bounding box center [159, 141] width 62 height 14
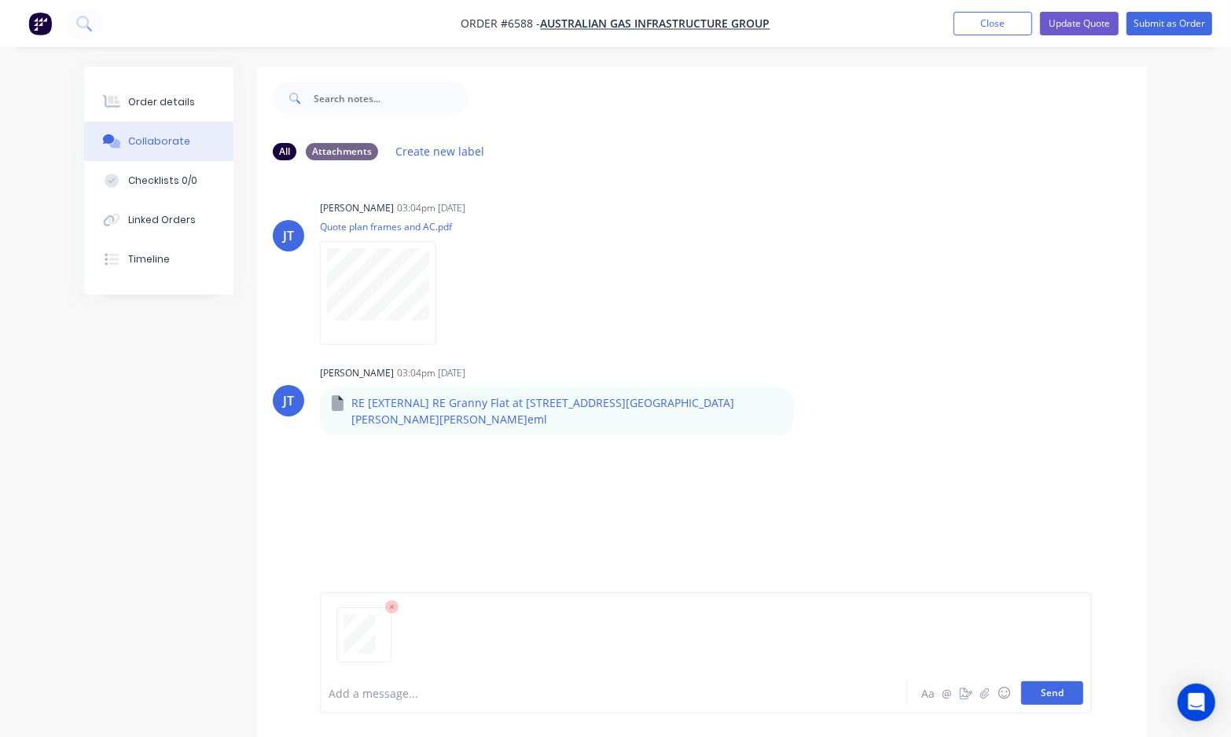
click at [1046, 700] on button "Send" at bounding box center [1052, 693] width 62 height 24
click at [999, 20] on button "Close" at bounding box center [992, 24] width 79 height 24
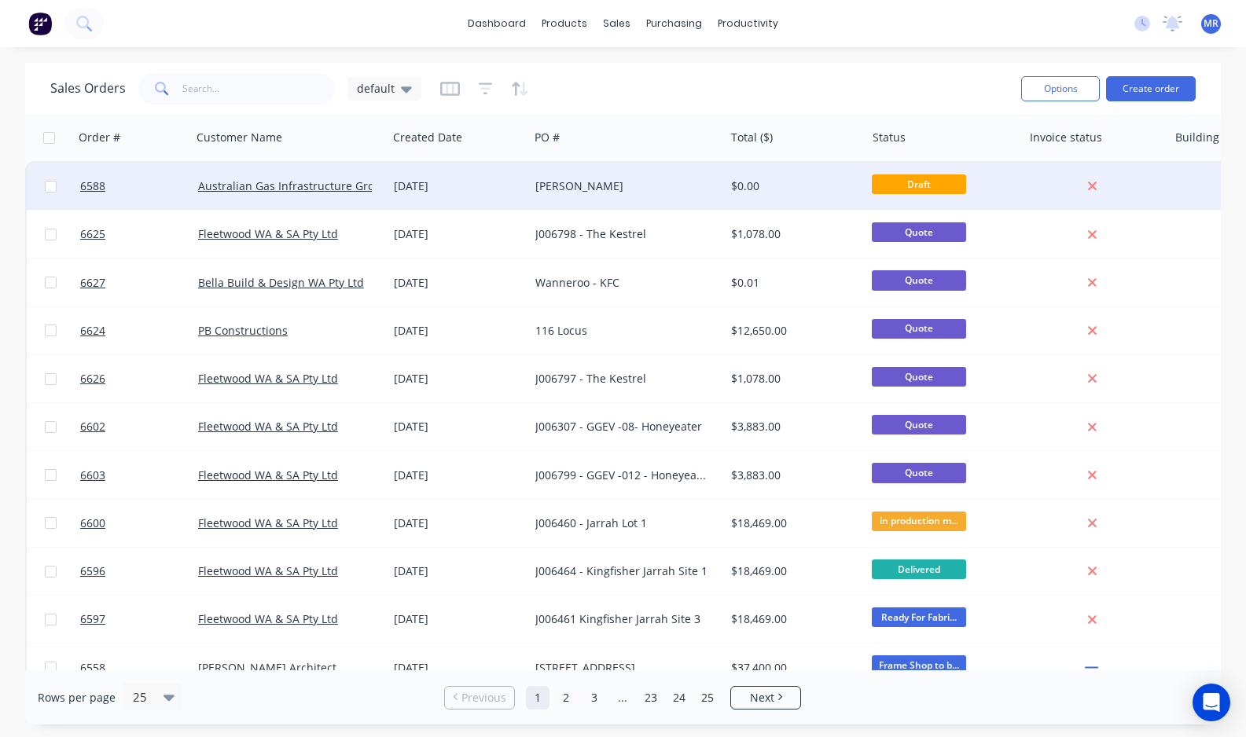
click at [758, 185] on div "$0.00" at bounding box center [792, 186] width 122 height 16
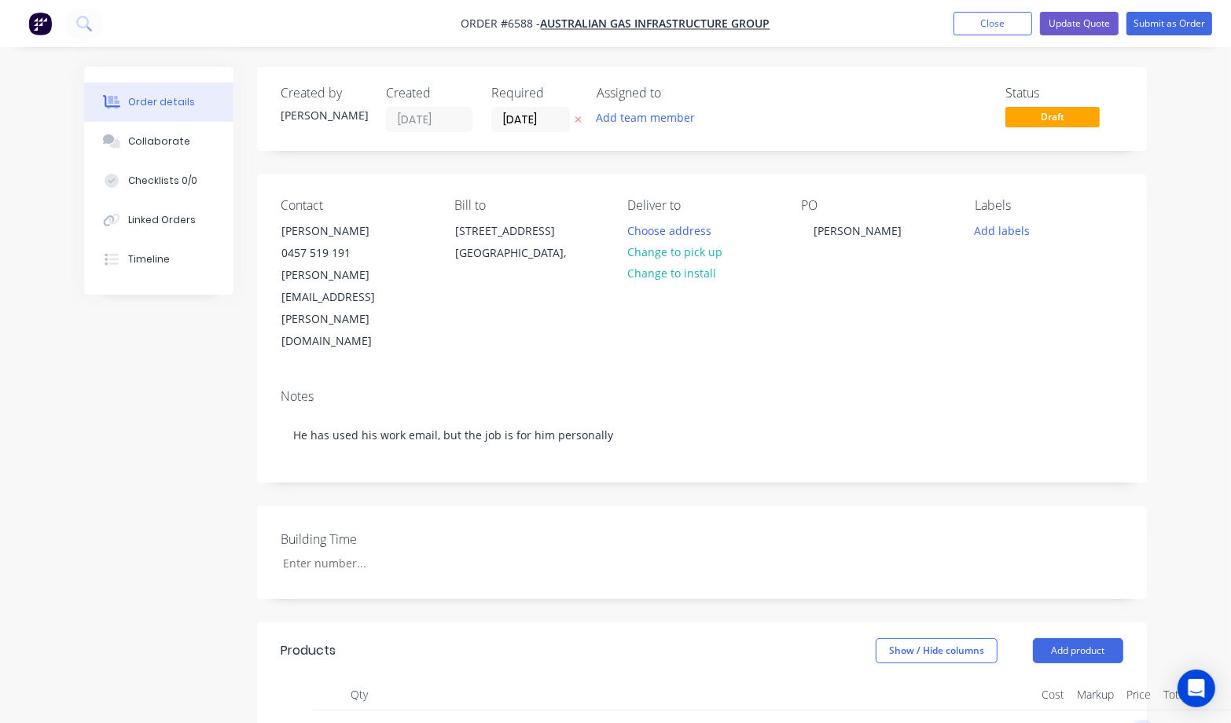
type input "$61,000.00"
click at [752, 506] on div "Building Time" at bounding box center [702, 552] width 890 height 93
click at [1081, 24] on button "Update Quote" at bounding box center [1079, 24] width 79 height 24
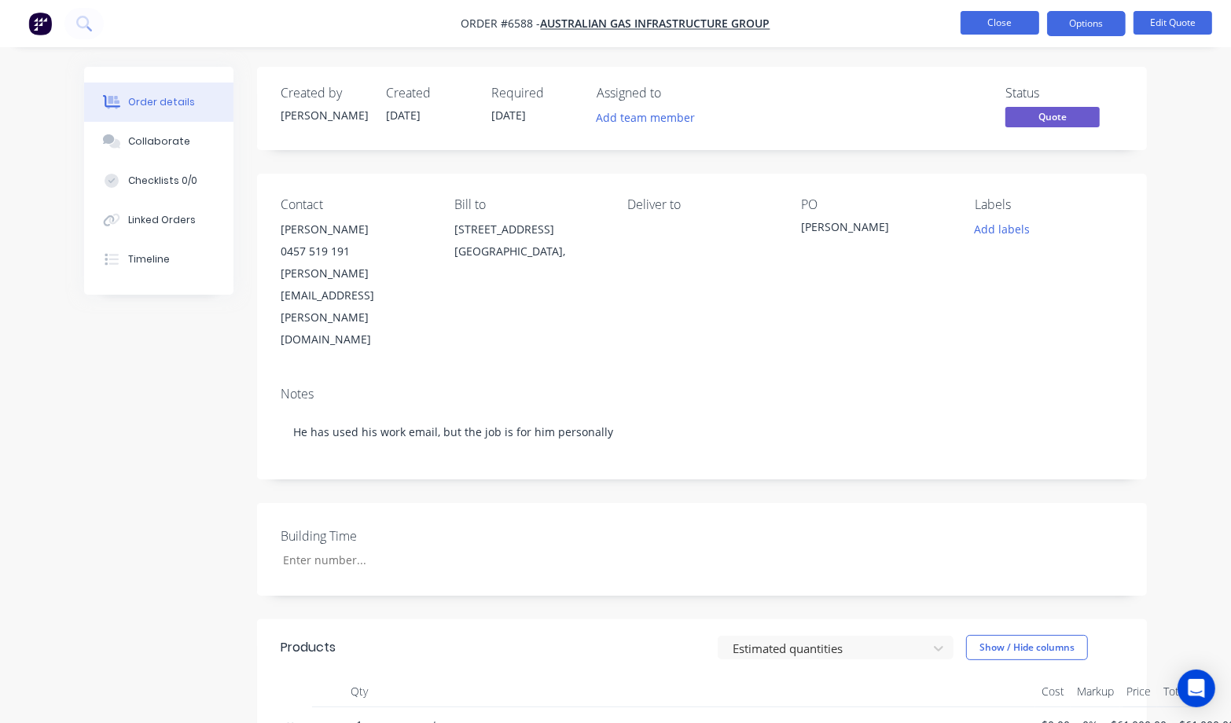
click at [1019, 29] on button "Close" at bounding box center [999, 23] width 79 height 24
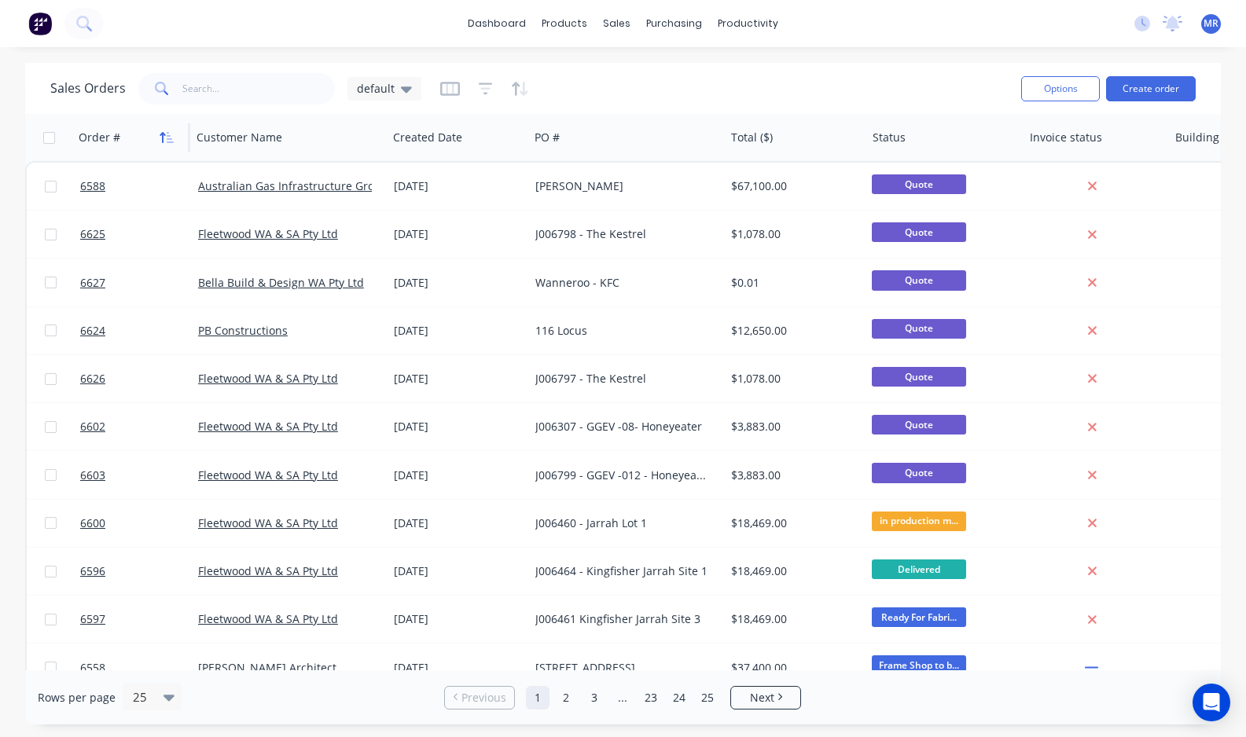
click at [163, 134] on icon "button" at bounding box center [163, 137] width 6 height 11
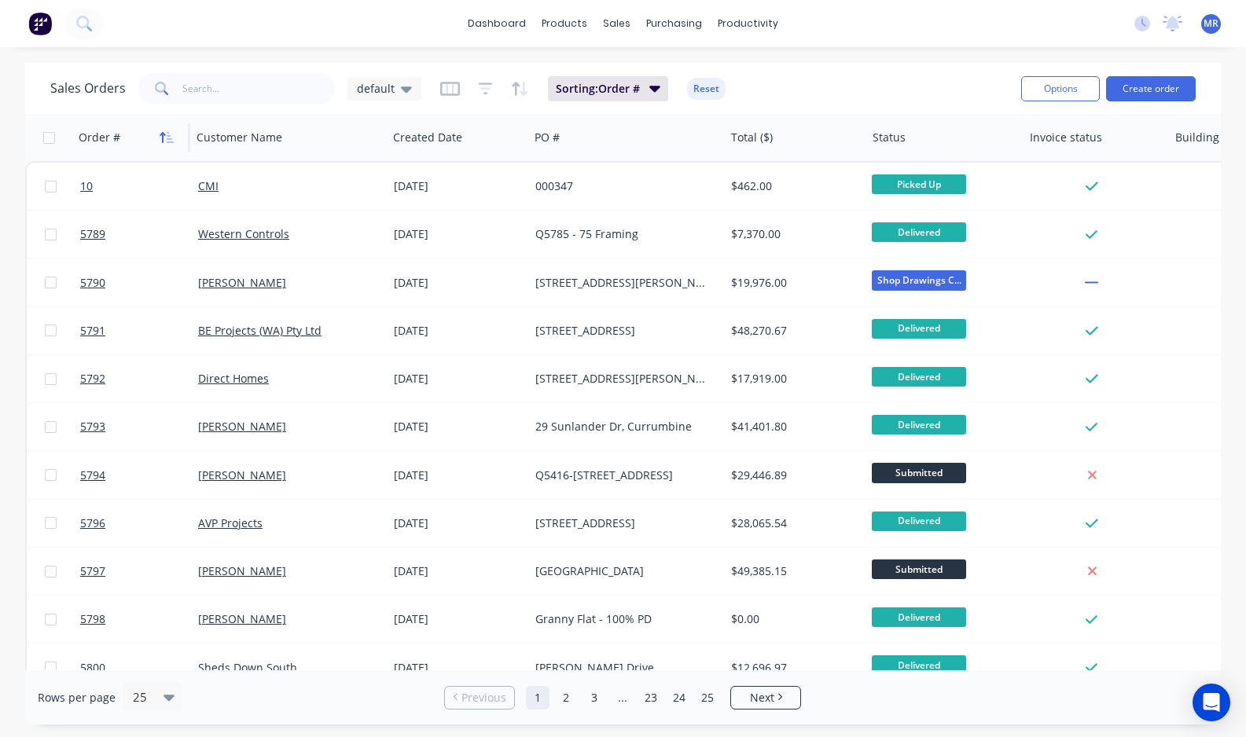
click at [171, 134] on icon "button" at bounding box center [167, 137] width 14 height 13
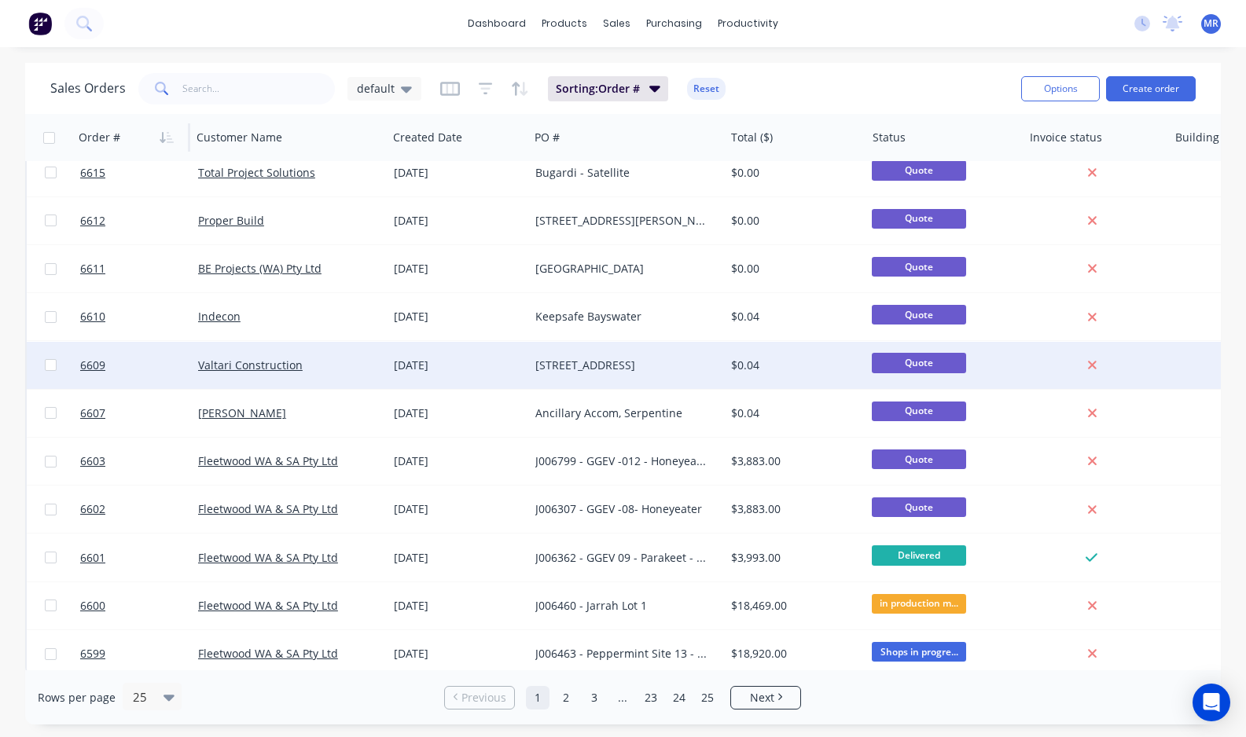
scroll to position [701, 0]
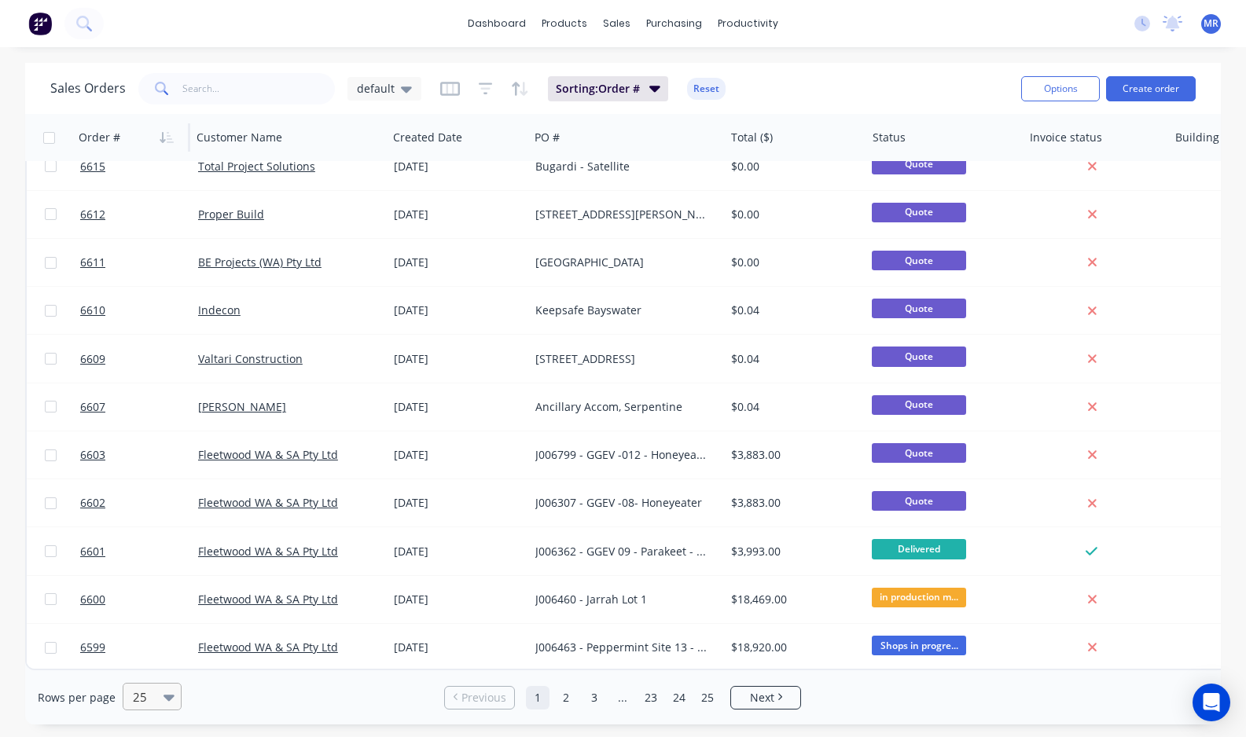
click at [151, 706] on div at bounding box center [145, 697] width 28 height 19
click at [163, 667] on div "100" at bounding box center [149, 659] width 59 height 29
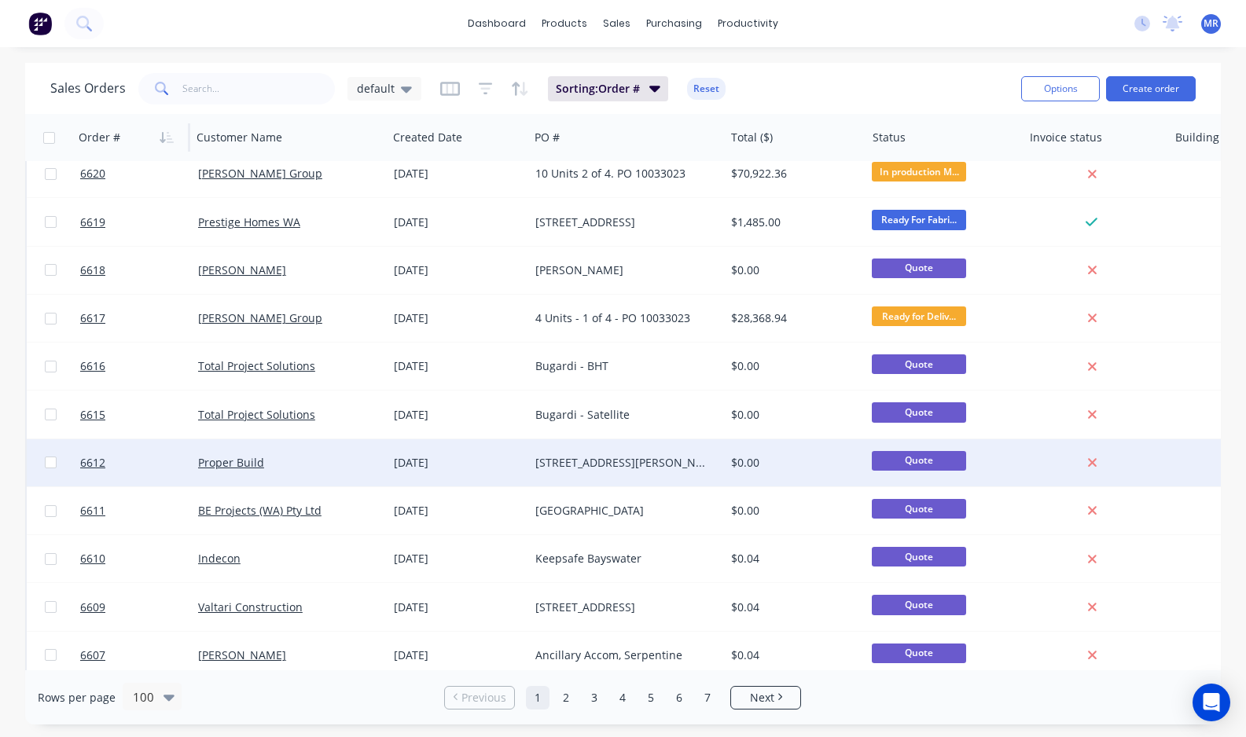
scroll to position [491, 0]
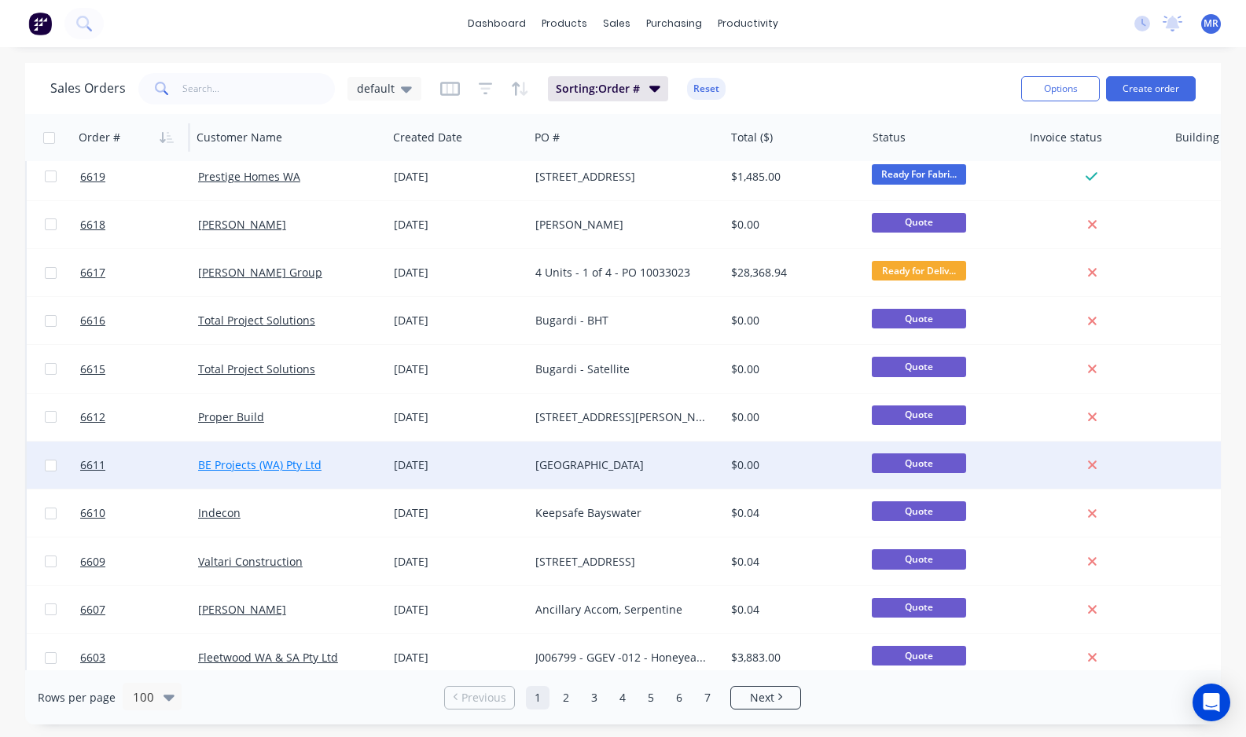
click at [280, 465] on link "BE Projects (WA) Pty Ltd" at bounding box center [259, 464] width 123 height 15
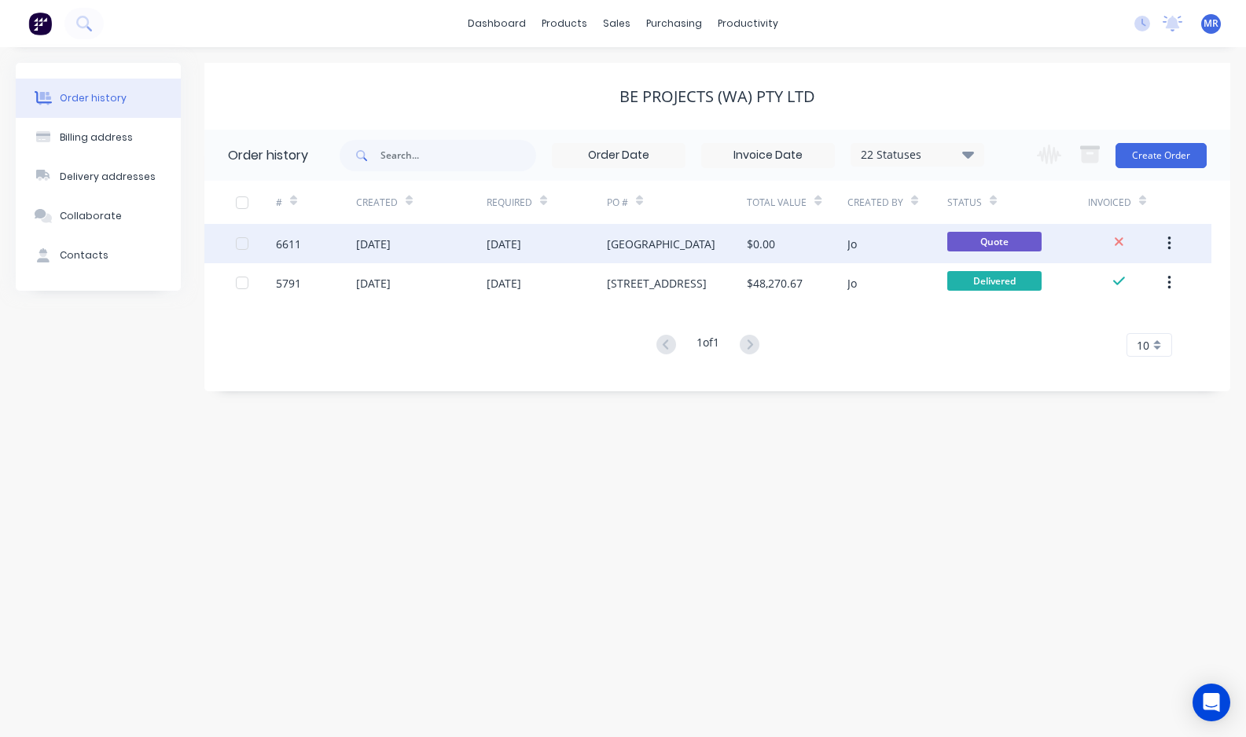
click at [520, 245] on div "[DATE]" at bounding box center [504, 244] width 35 height 17
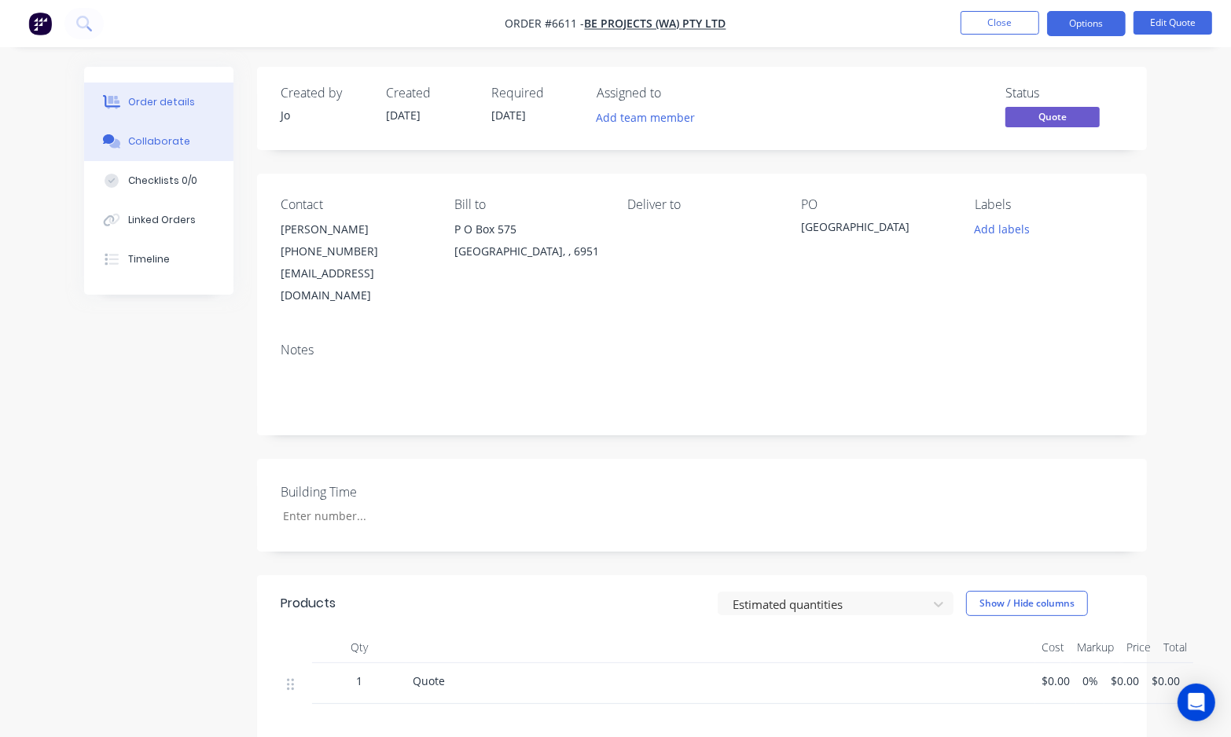
click at [169, 155] on button "Collaborate" at bounding box center [158, 141] width 149 height 39
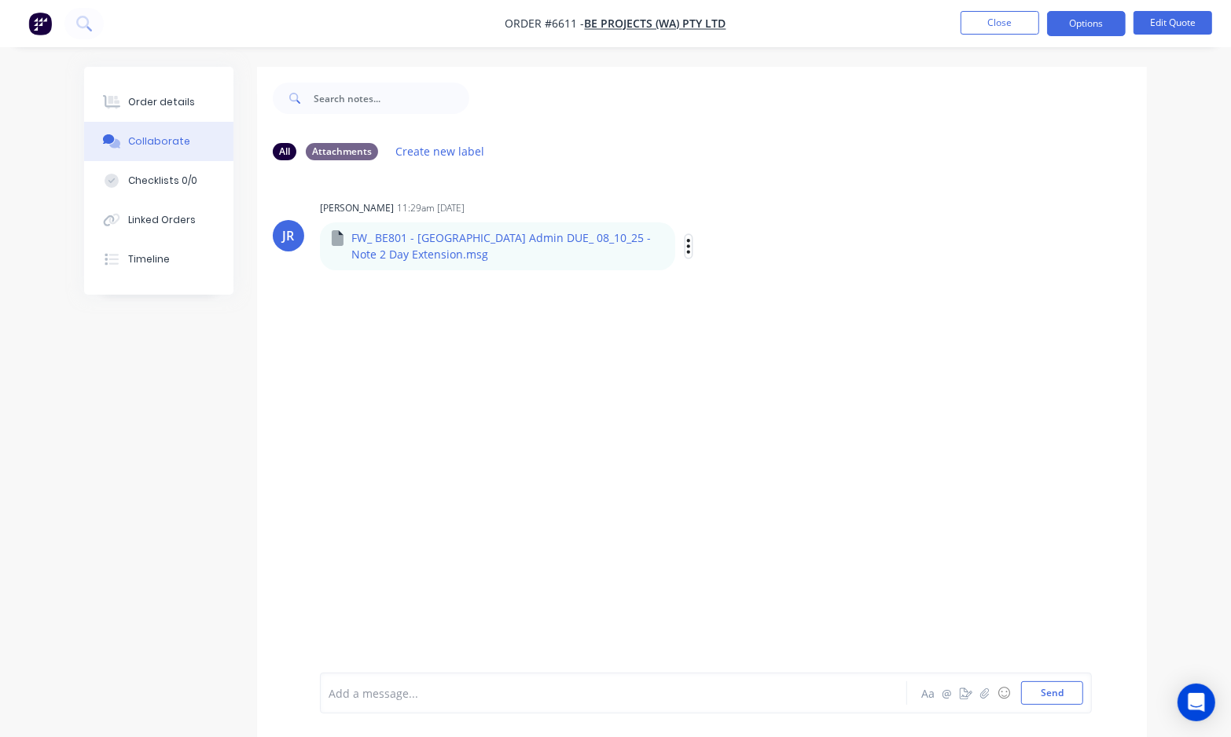
click at [686, 246] on icon "button" at bounding box center [688, 246] width 5 height 18
click at [751, 288] on button "Download" at bounding box center [792, 287] width 177 height 35
click at [968, 20] on button "Close" at bounding box center [999, 23] width 79 height 24
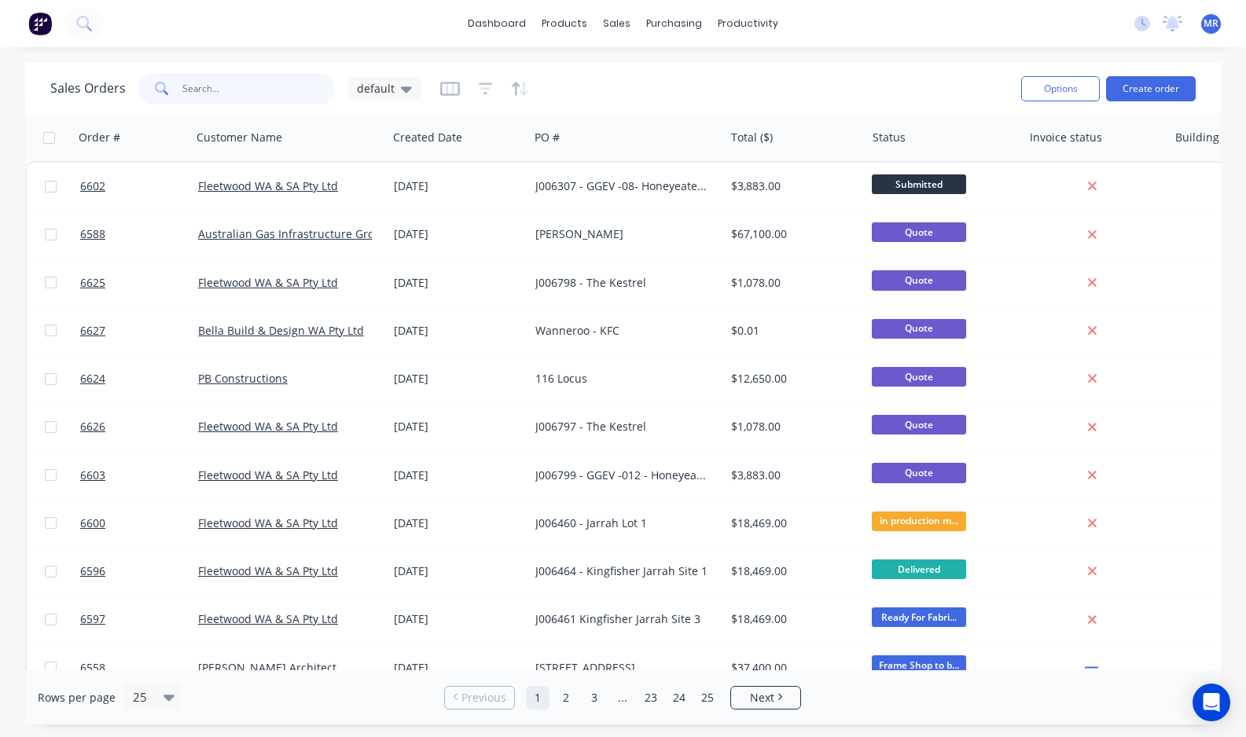
click at [207, 80] on input "text" at bounding box center [258, 88] width 153 height 31
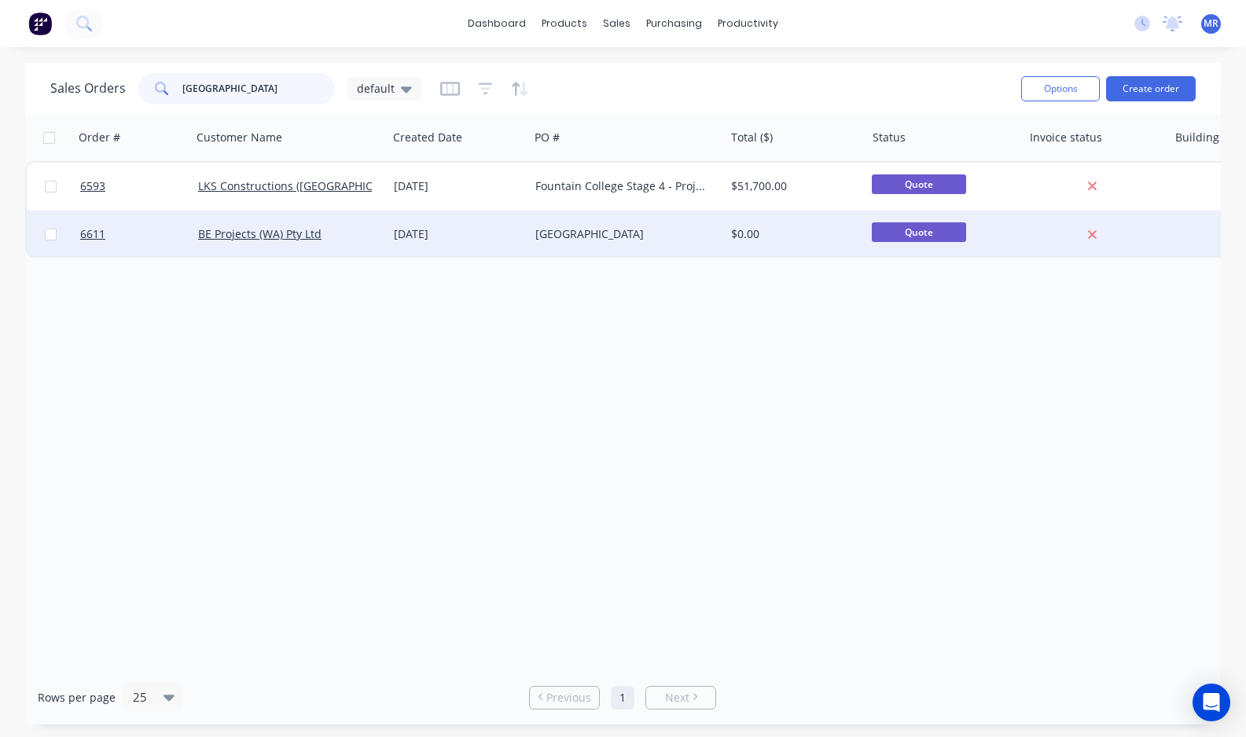
type input "Fountain College"
click at [590, 237] on div "[GEOGRAPHIC_DATA]" at bounding box center [622, 234] width 174 height 16
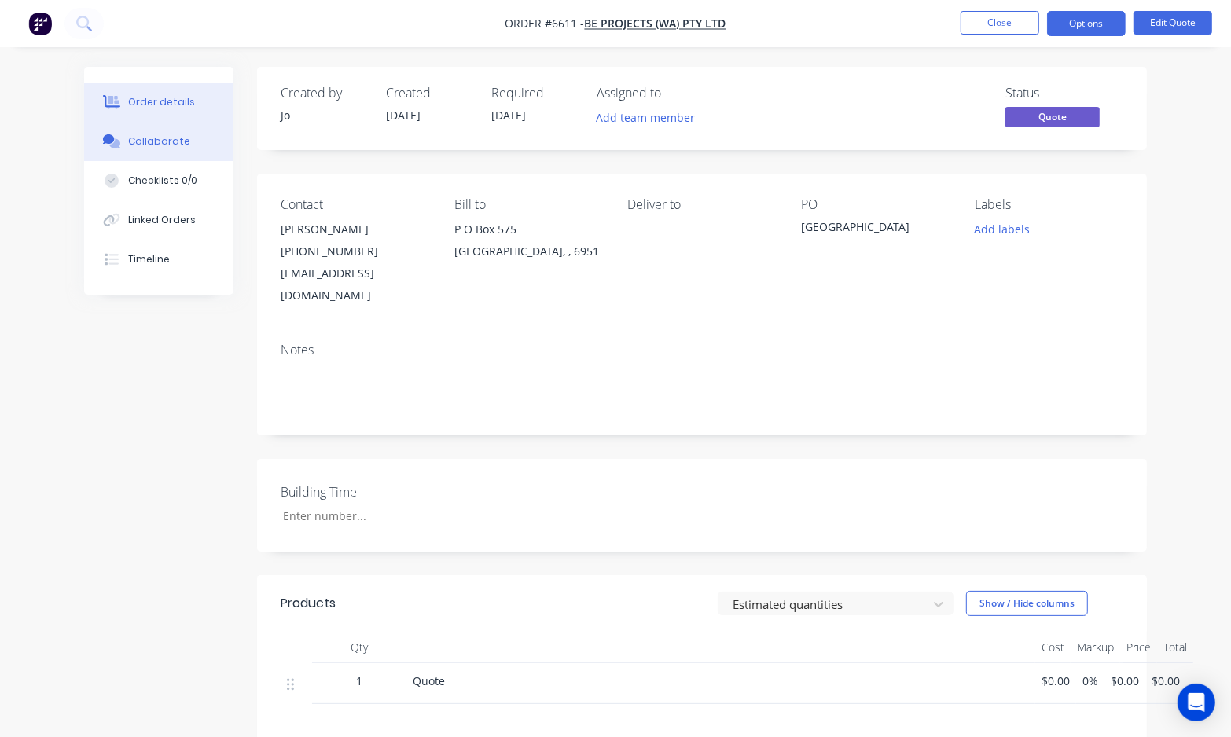
click at [165, 149] on button "Collaborate" at bounding box center [158, 141] width 149 height 39
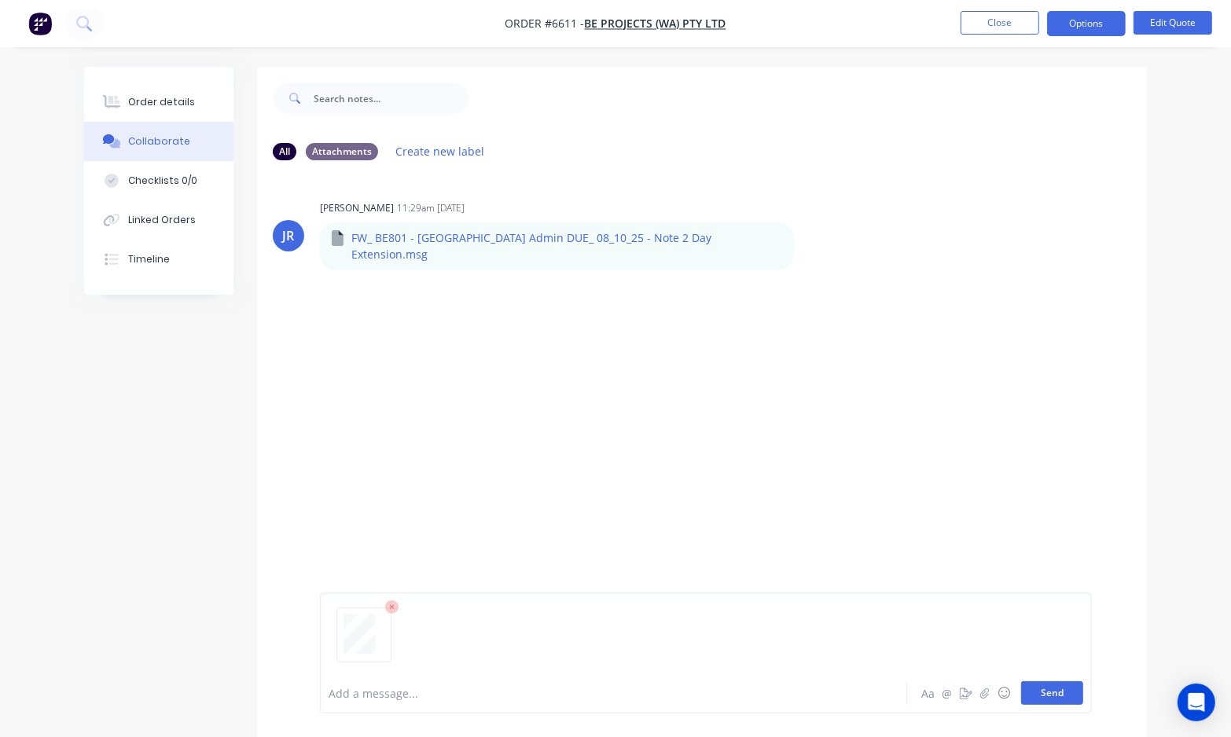
click at [1056, 693] on button "Send" at bounding box center [1052, 693] width 62 height 24
click at [1173, 21] on button "Edit Quote" at bounding box center [1172, 23] width 79 height 24
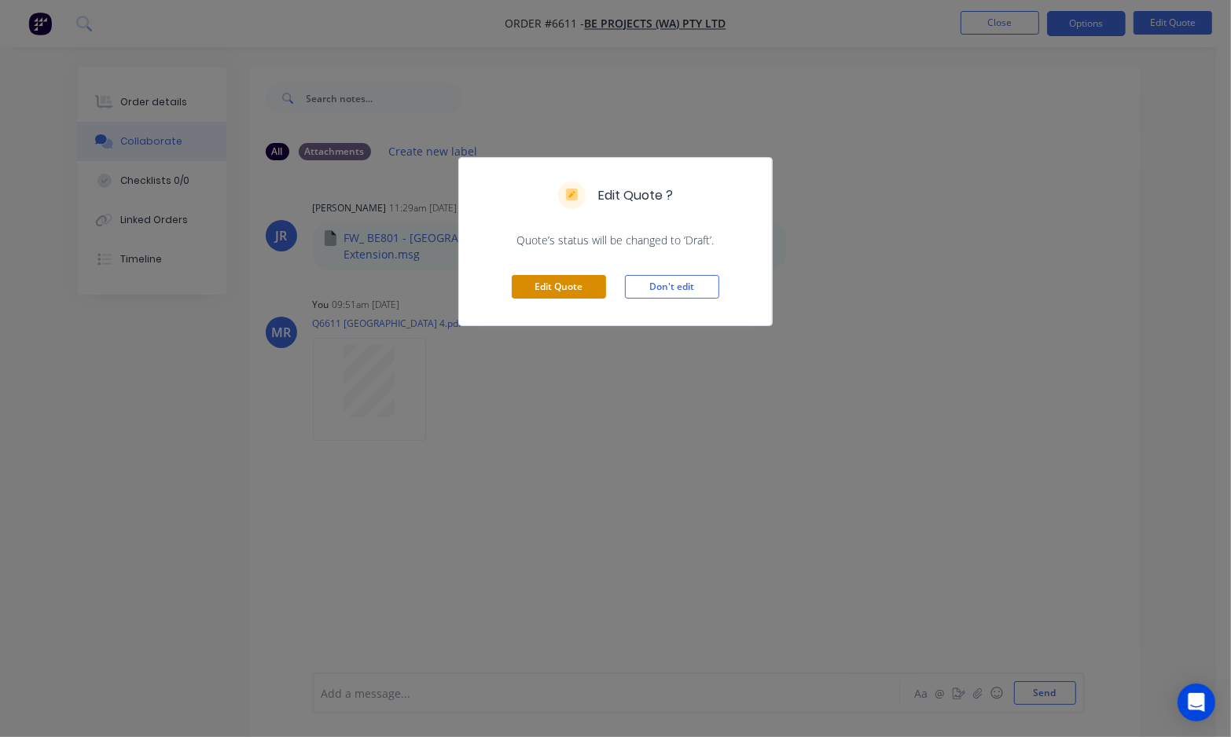
click at [552, 280] on button "Edit Quote" at bounding box center [559, 287] width 94 height 24
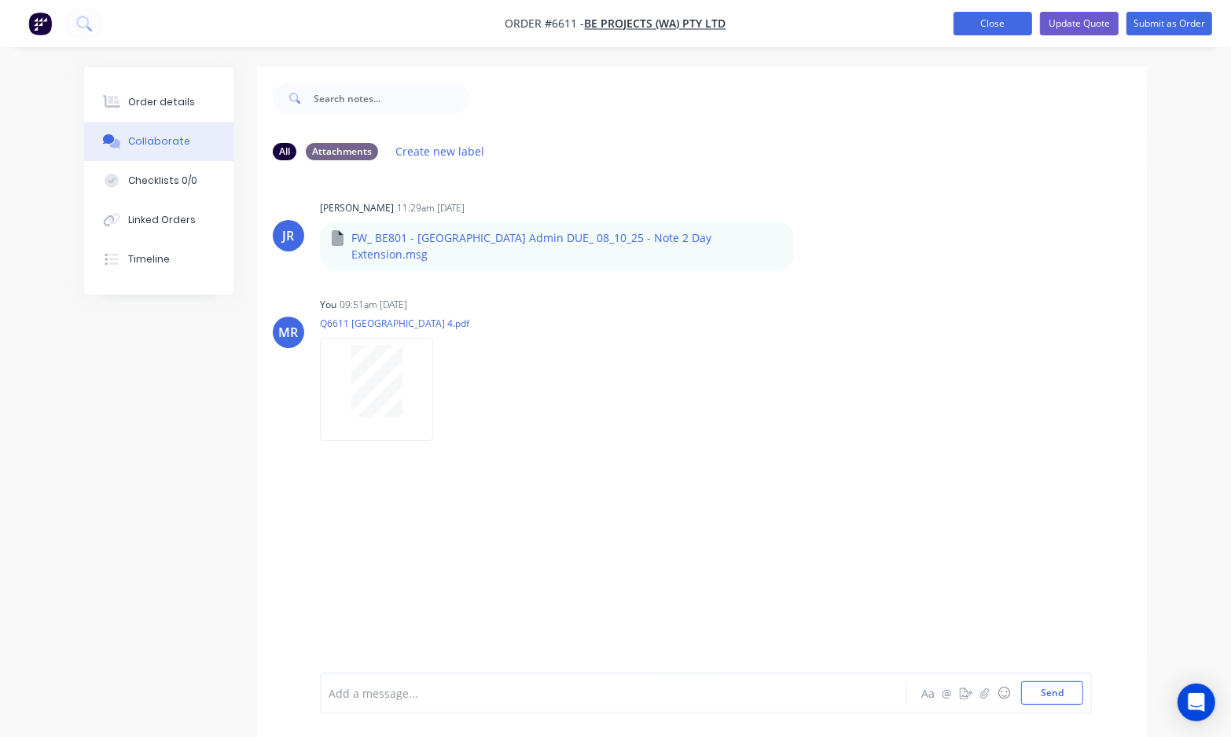
click at [990, 20] on button "Close" at bounding box center [992, 24] width 79 height 24
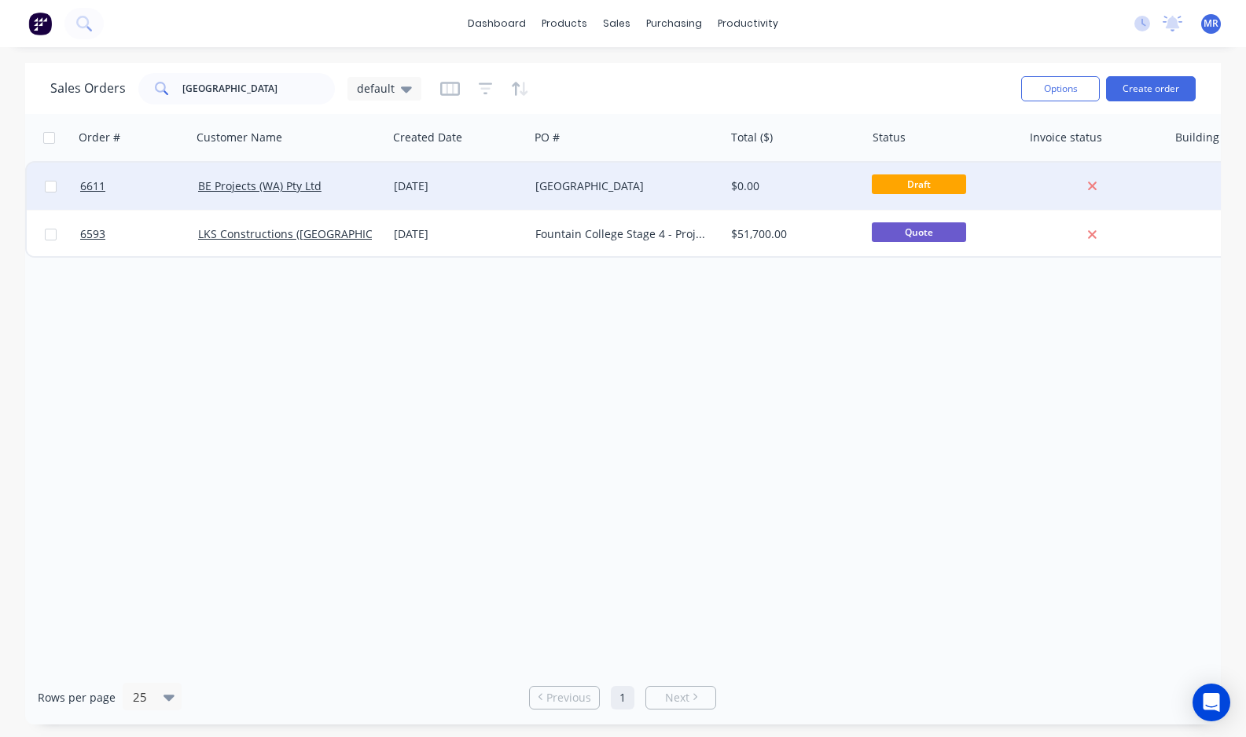
click at [554, 182] on div "[GEOGRAPHIC_DATA]" at bounding box center [622, 186] width 174 height 16
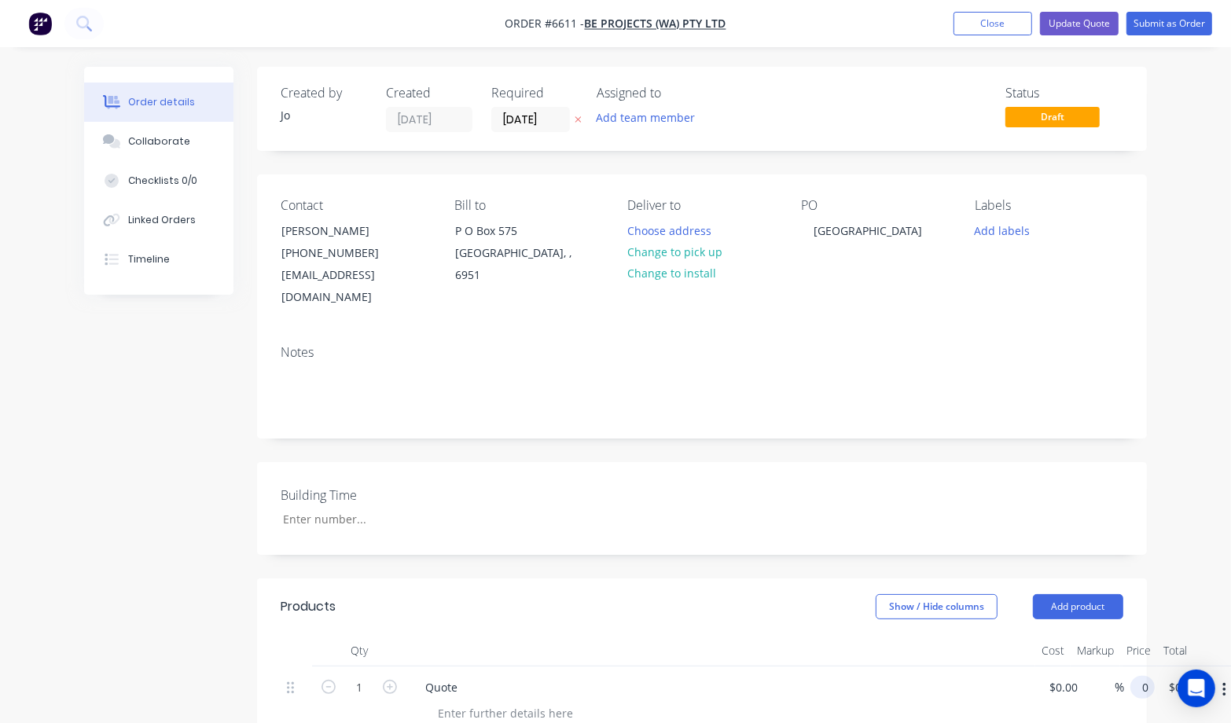
click at [1123, 667] on div "1 Quote $0.00 $0.00 % 0 0 $0.00 $0.00" at bounding box center [702, 703] width 843 height 72
type input "$47,000.00"
click at [736, 546] on div "Created by Jo Created 06/10/25 Required 08/10/25 Assigned to Add team member St…" at bounding box center [702, 617] width 890 height 1100
click at [1079, 29] on button "Update Quote" at bounding box center [1079, 24] width 79 height 24
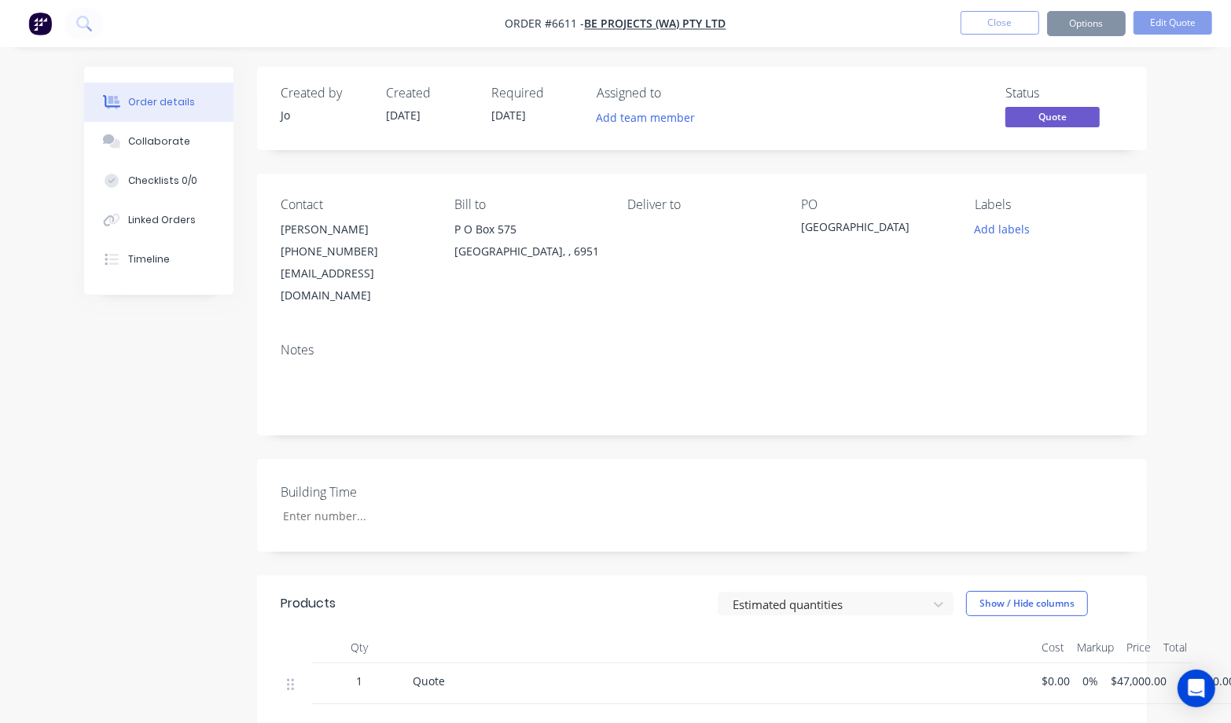
click at [1007, 22] on button "Close" at bounding box center [999, 23] width 79 height 24
